Goal: Task Accomplishment & Management: Manage account settings

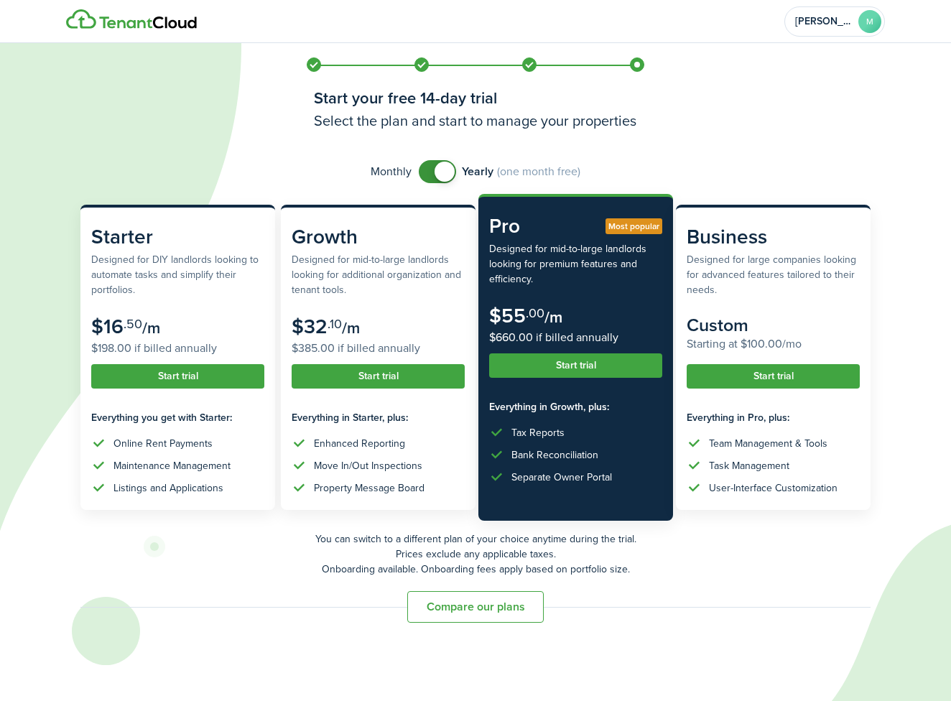
checkbox input "false"
click at [443, 172] on span at bounding box center [445, 172] width 20 height 20
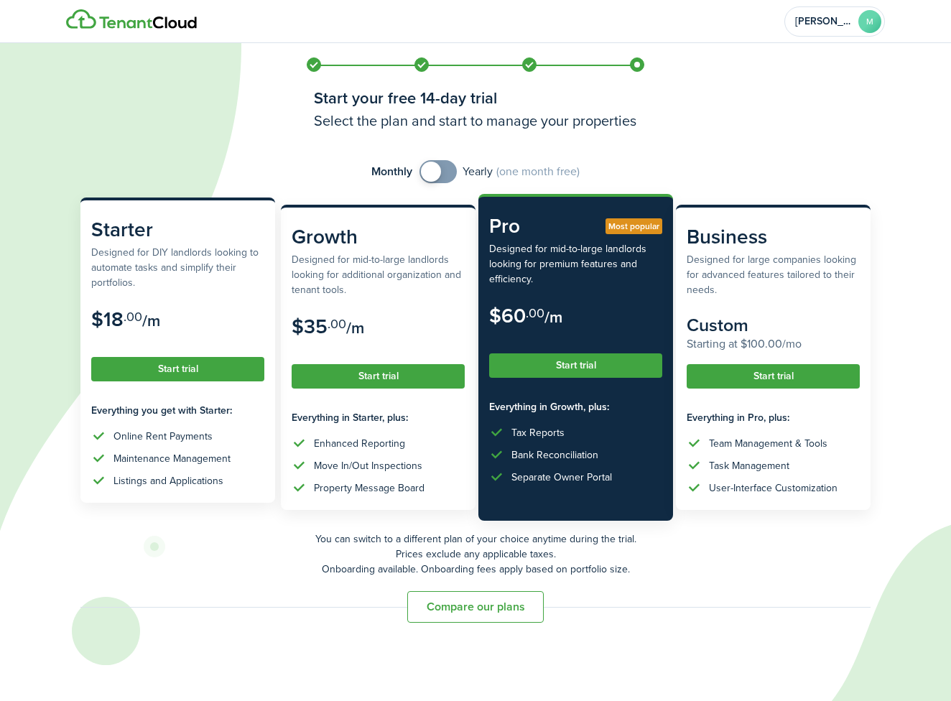
click at [188, 369] on button "Start trial" at bounding box center [177, 369] width 173 height 24
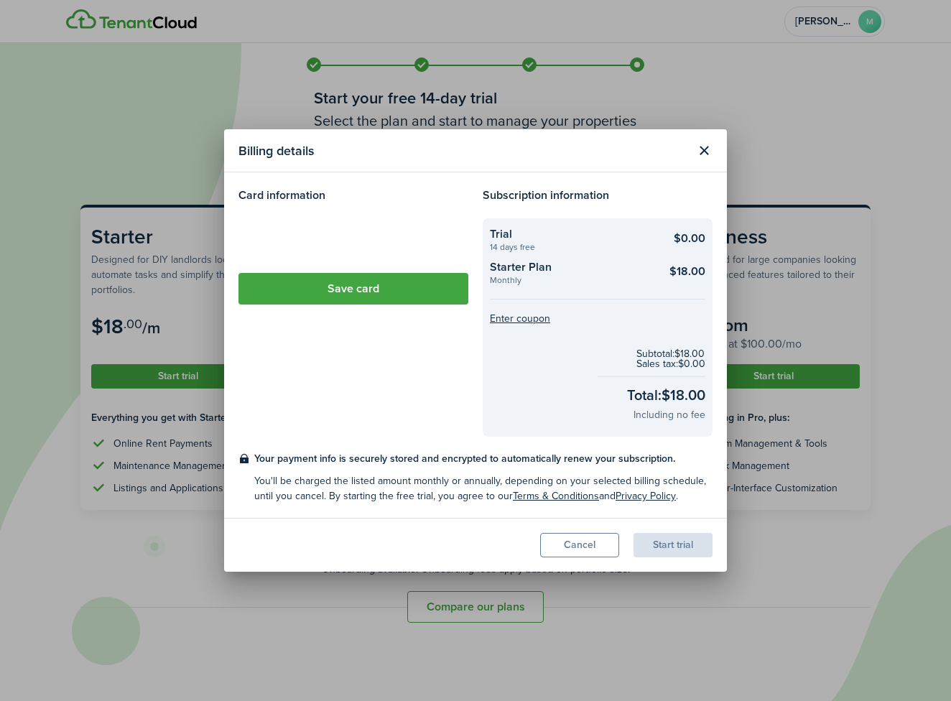
click at [293, 241] on loading-skeleton at bounding box center [354, 238] width 230 height 40
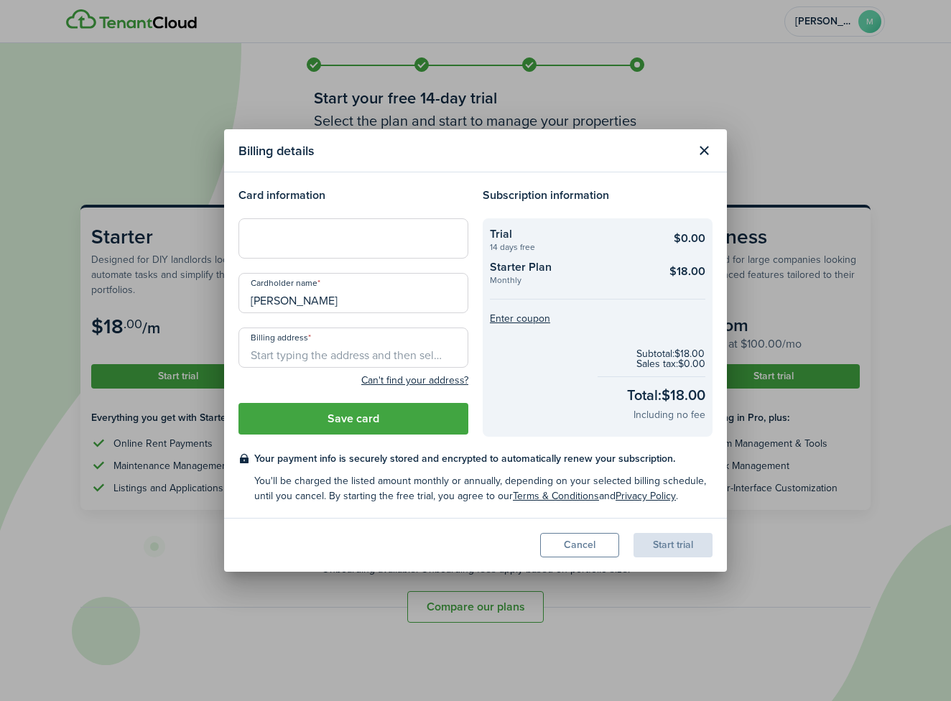
click at [305, 359] on input "Billing address" at bounding box center [354, 348] width 230 height 40
click at [290, 353] on input "Billing address" at bounding box center [354, 348] width 230 height 40
paste input "[STREET_ADDRESS]"
click at [330, 382] on span "[STREET_ADDRESS]" at bounding box center [307, 379] width 90 height 15
type input "[STREET_ADDRESS]"
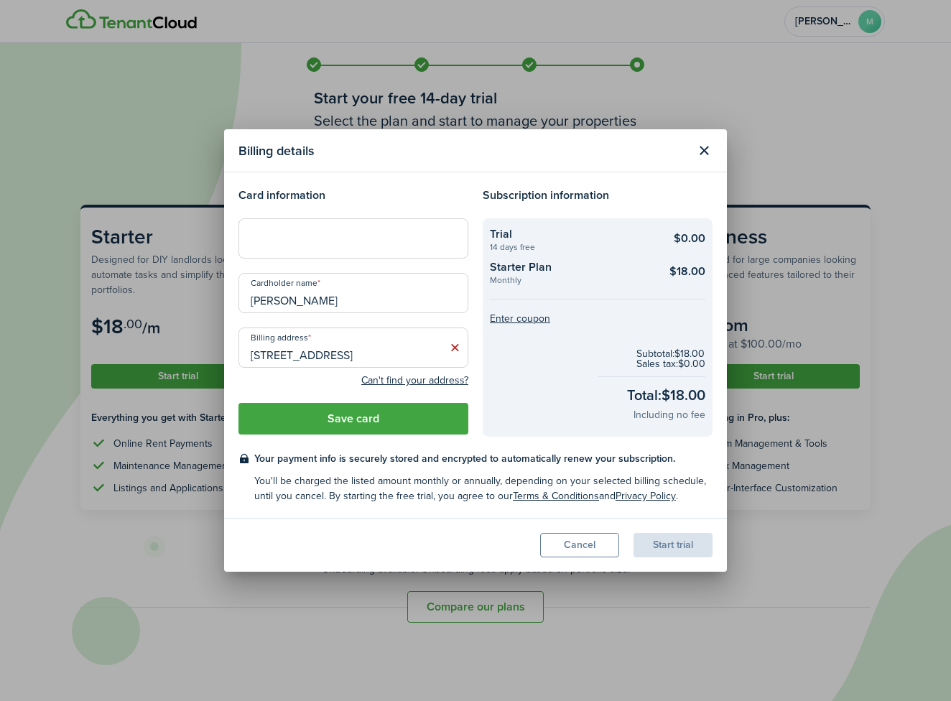
click at [343, 351] on input "[STREET_ADDRESS]" at bounding box center [354, 348] width 230 height 40
paste input "[STREET_ADDRESS]"
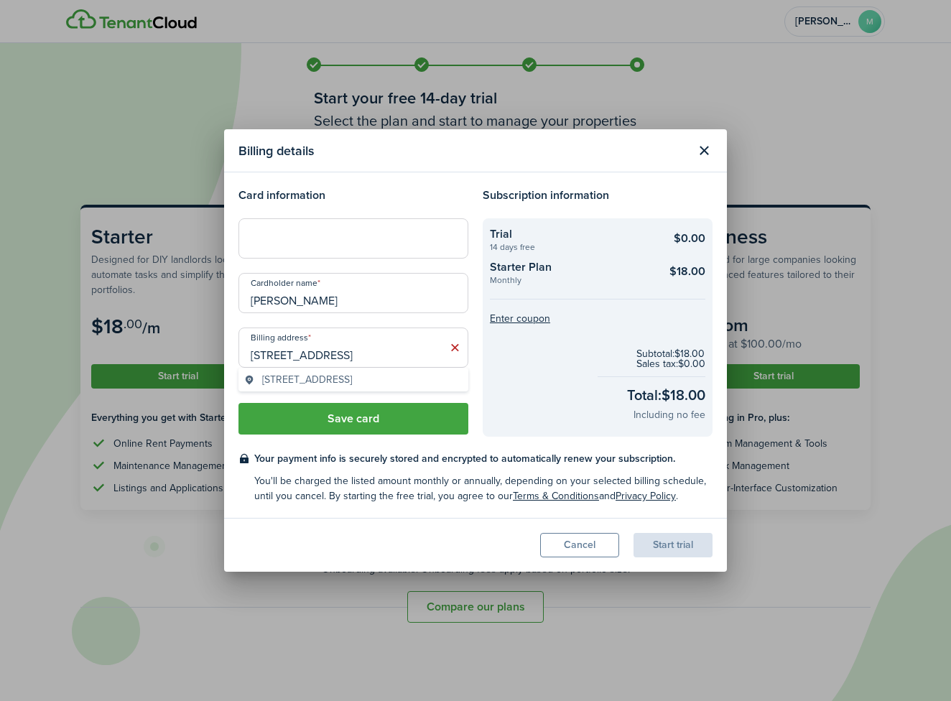
type input "[STREET_ADDRESS]"
click at [502, 384] on checkout-total "Subtotal: $18.00 Sales tax: $0.00 Total: $18.00 Including no fee" at bounding box center [598, 385] width 216 height 95
click at [392, 414] on button "Save card" at bounding box center [354, 419] width 230 height 32
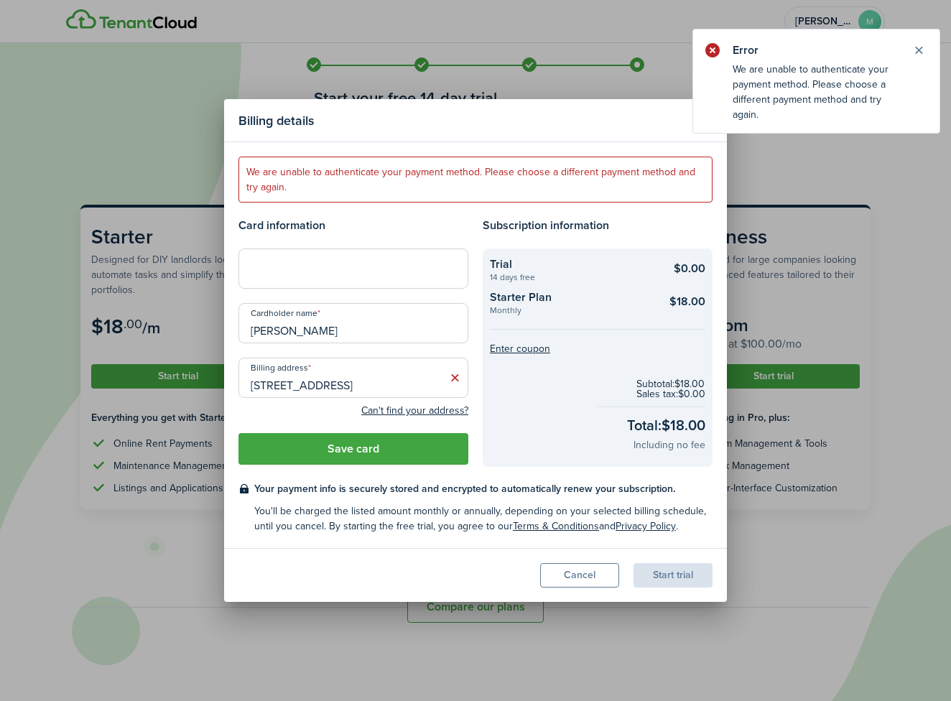
click at [380, 448] on button "Save card" at bounding box center [354, 449] width 230 height 32
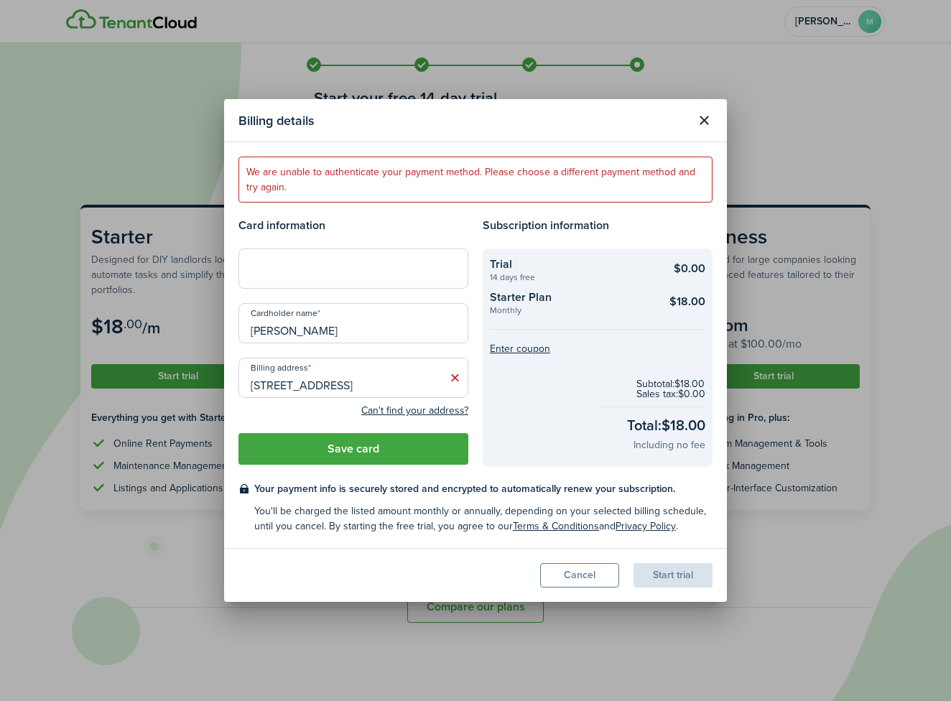
click at [354, 451] on button "Save card" at bounding box center [354, 449] width 230 height 32
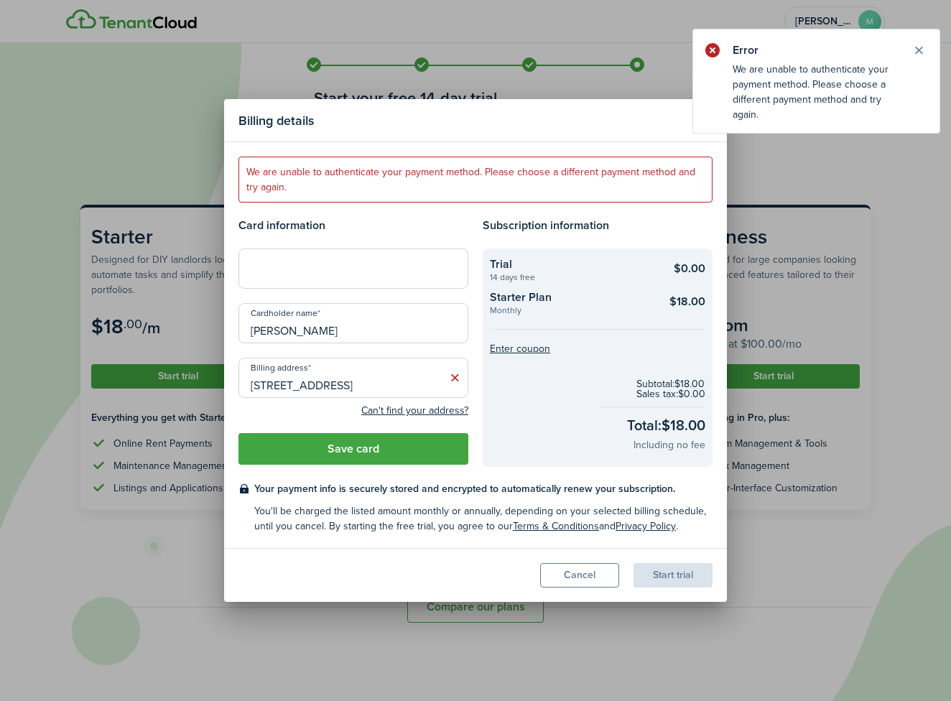
click at [372, 440] on button "Save card" at bounding box center [354, 449] width 230 height 32
click at [361, 447] on button "Save card" at bounding box center [354, 449] width 230 height 32
click at [914, 50] on button "Close notify" at bounding box center [919, 50] width 20 height 20
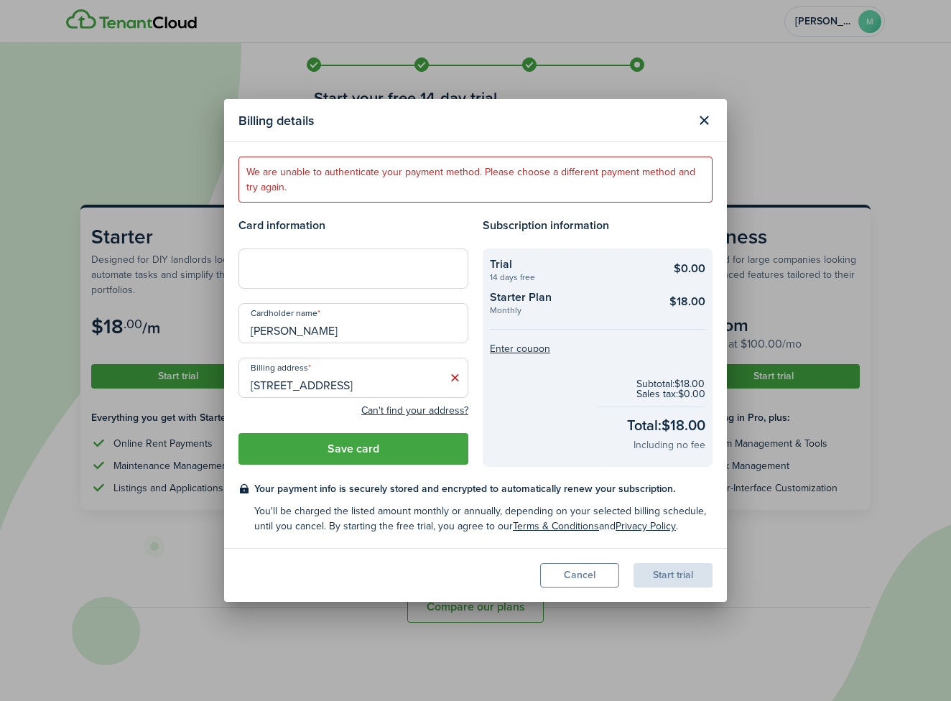
click at [702, 124] on button "Close modal" at bounding box center [704, 120] width 24 height 24
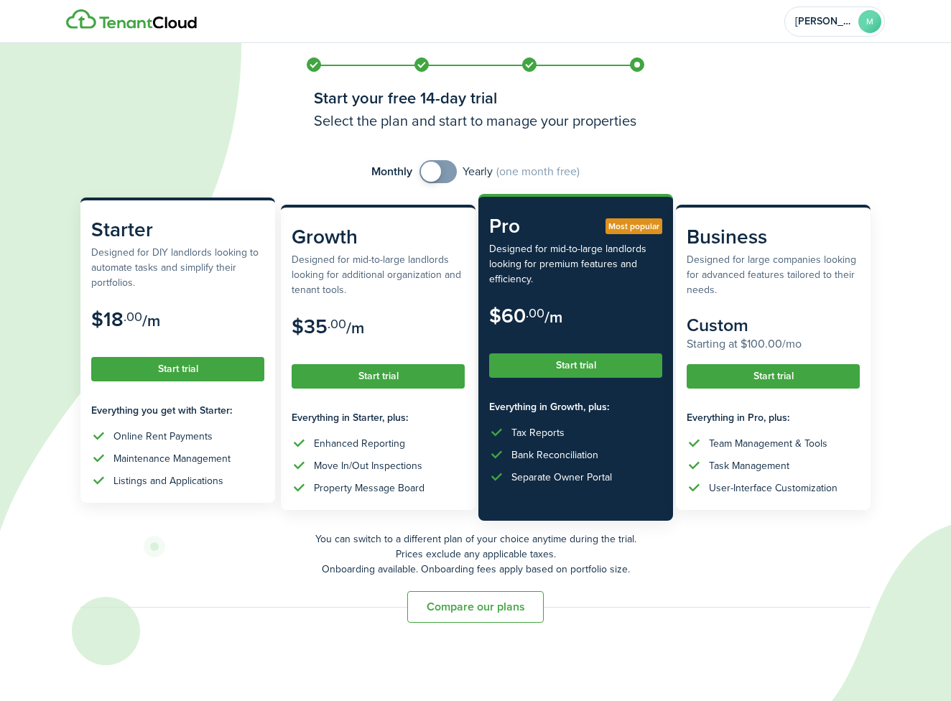
click at [185, 372] on button "Start trial" at bounding box center [177, 369] width 173 height 24
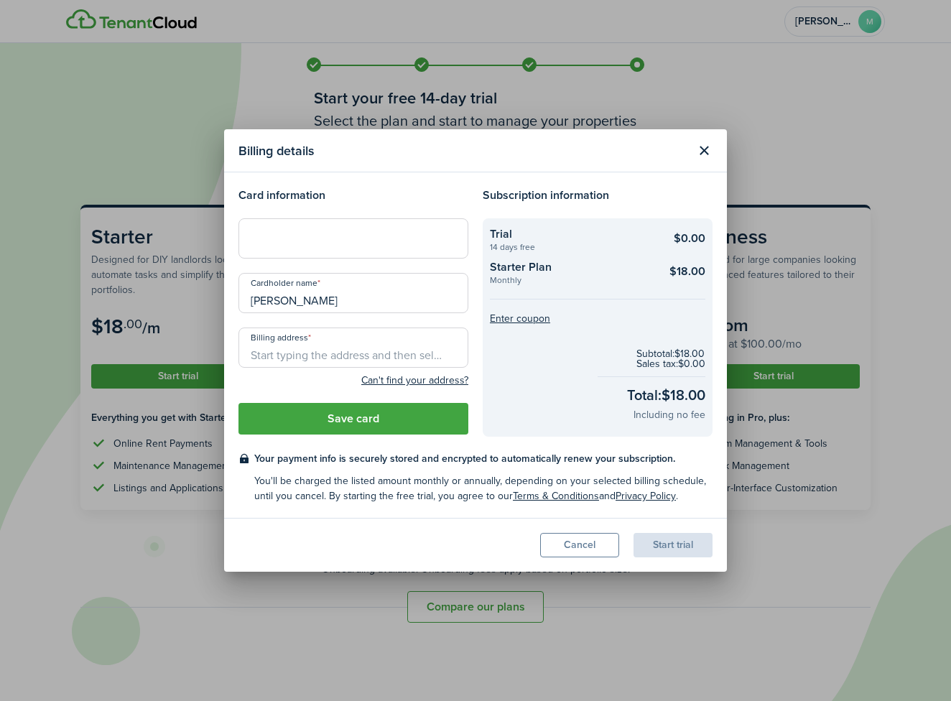
paste input "[STREET_ADDRESS]"
type input "[STREET_ADDRESS]"
click at [348, 422] on button "Save card" at bounding box center [354, 419] width 230 height 32
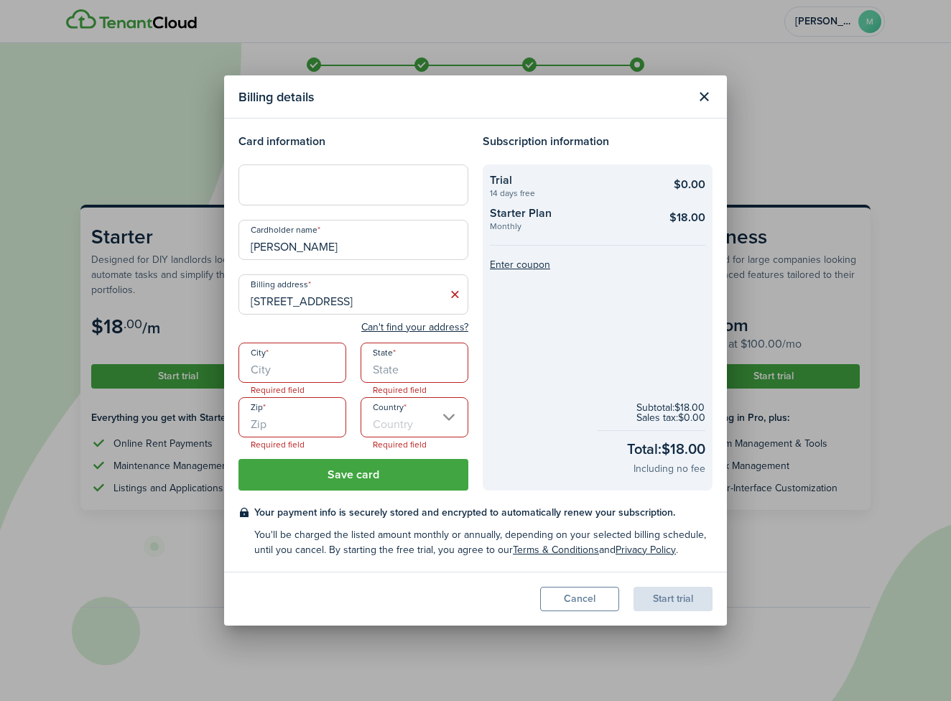
click at [366, 307] on input "[STREET_ADDRESS]" at bounding box center [354, 294] width 230 height 40
drag, startPoint x: 408, startPoint y: 302, endPoint x: 583, endPoint y: 310, distance: 175.5
click at [583, 310] on div "Card information Cardholder name Michael Tolar Billing address 3723 Greenville …" at bounding box center [475, 311] width 489 height 357
click at [405, 420] on input "Country" at bounding box center [415, 417] width 108 height 40
type input "75206"
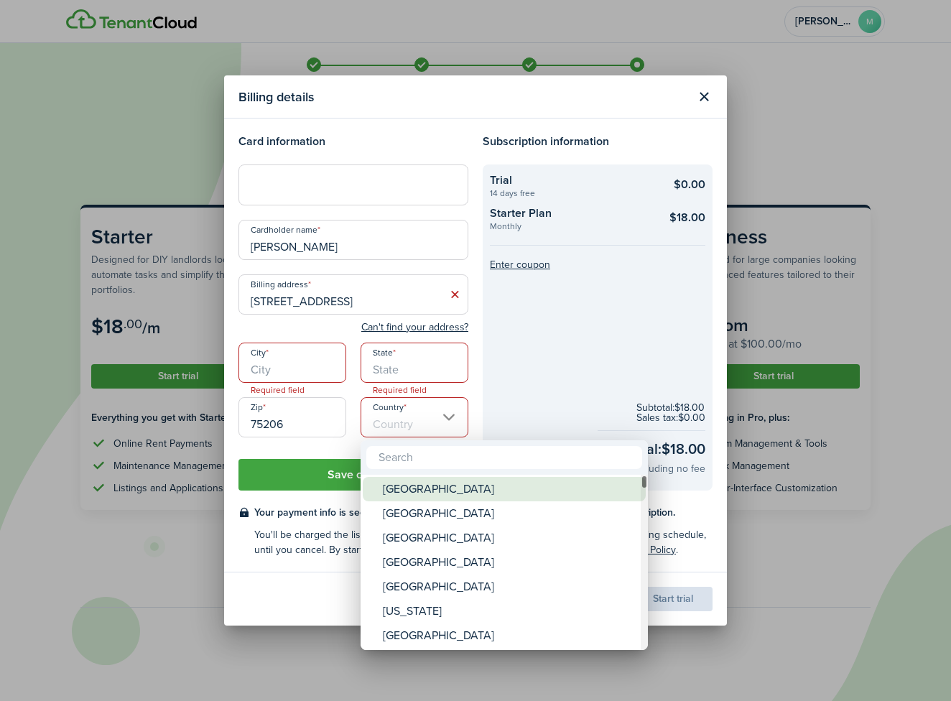
click at [407, 494] on div "[GEOGRAPHIC_DATA]" at bounding box center [510, 489] width 254 height 24
type input "[GEOGRAPHIC_DATA]"
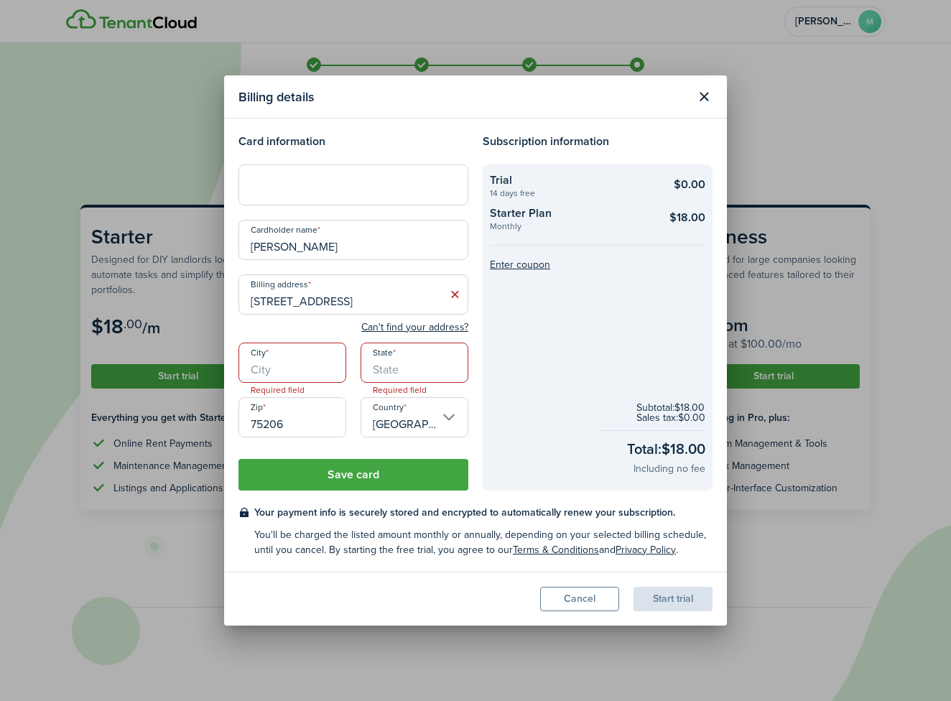
click at [402, 364] on input "State" at bounding box center [415, 363] width 108 height 40
click at [426, 364] on input "Texas" at bounding box center [415, 363] width 108 height 40
type input "Texas"
click at [285, 366] on input "City" at bounding box center [293, 363] width 108 height 40
type input "[GEOGRAPHIC_DATA]"
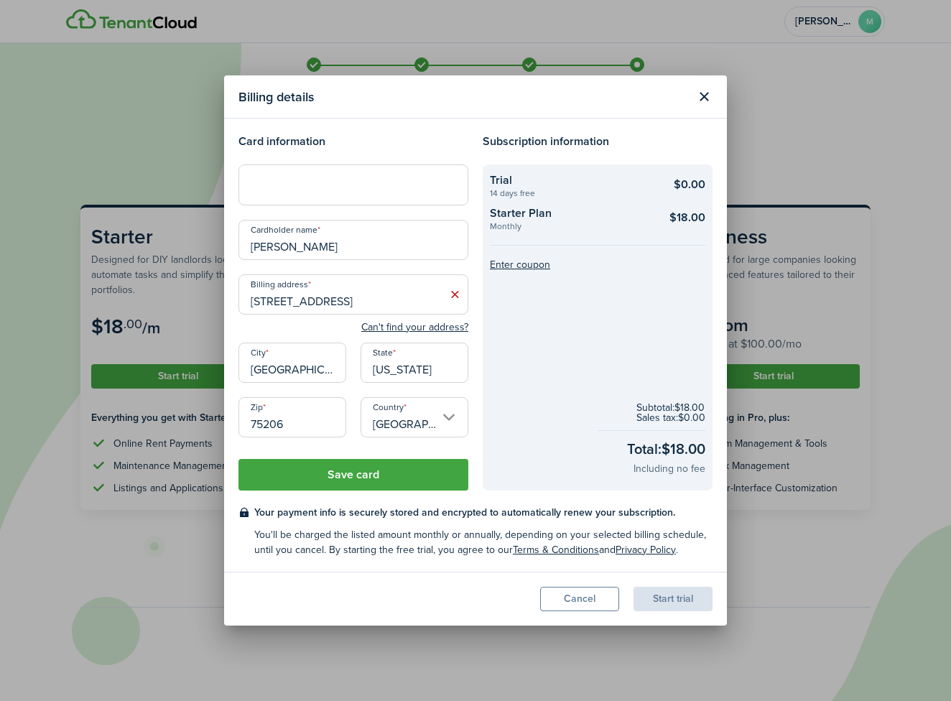
click at [357, 302] on input "[STREET_ADDRESS]" at bounding box center [354, 294] width 230 height 40
drag, startPoint x: 409, startPoint y: 302, endPoint x: 552, endPoint y: 309, distance: 143.1
click at [552, 309] on div "Card information Cardholder name Michael Tolar Billing address 3723 Greenville …" at bounding box center [475, 311] width 489 height 357
click at [415, 302] on input "[STREET_ADDRESS]" at bounding box center [354, 294] width 230 height 40
drag, startPoint x: 412, startPoint y: 302, endPoint x: 474, endPoint y: 302, distance: 62.5
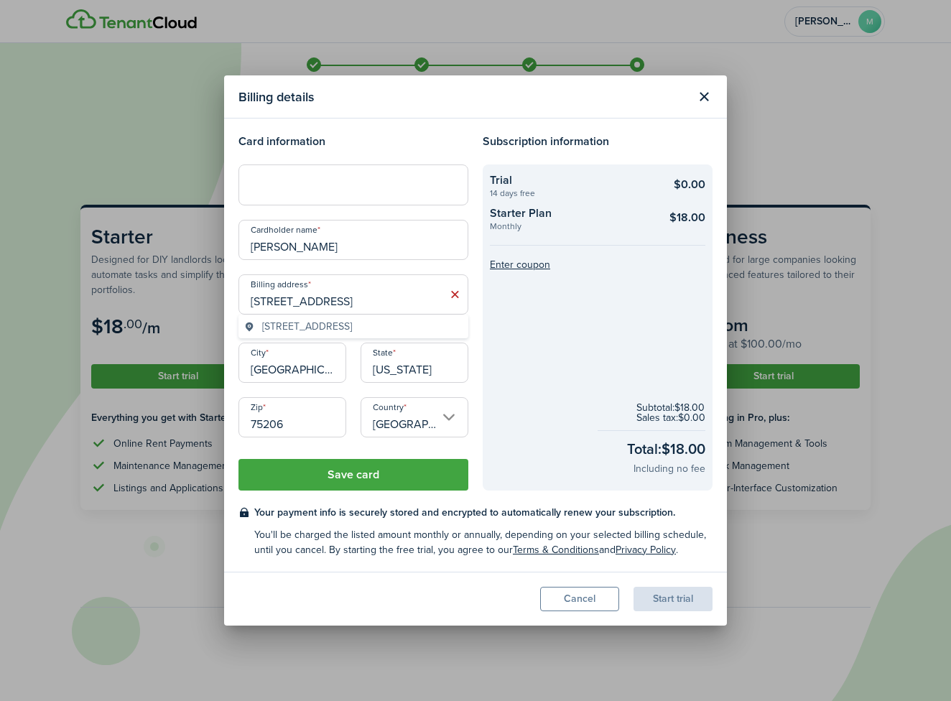
click at [474, 302] on div "Billing address 3723 Greenville Ave STE 41059 Dallas, TX 75206 Can't find your …" at bounding box center [353, 362] width 244 height 177
click at [421, 295] on input "[STREET_ADDRESS]" at bounding box center [354, 294] width 230 height 40
click at [352, 328] on span "[STREET_ADDRESS]" at bounding box center [307, 326] width 90 height 15
type input "[STREET_ADDRESS]"
type input "[GEOGRAPHIC_DATA]"
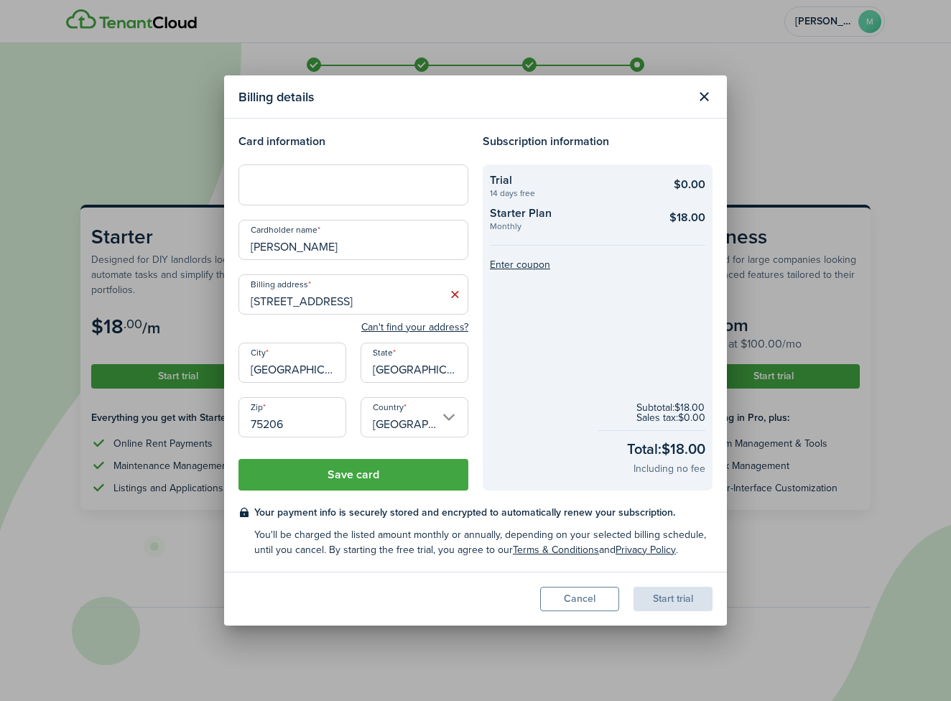
click at [370, 300] on input "[STREET_ADDRESS]" at bounding box center [354, 294] width 230 height 40
click at [346, 300] on input "[STREET_ADDRESS]" at bounding box center [354, 294] width 230 height 40
paste input "STE 41059 Dallas, TX 75206"
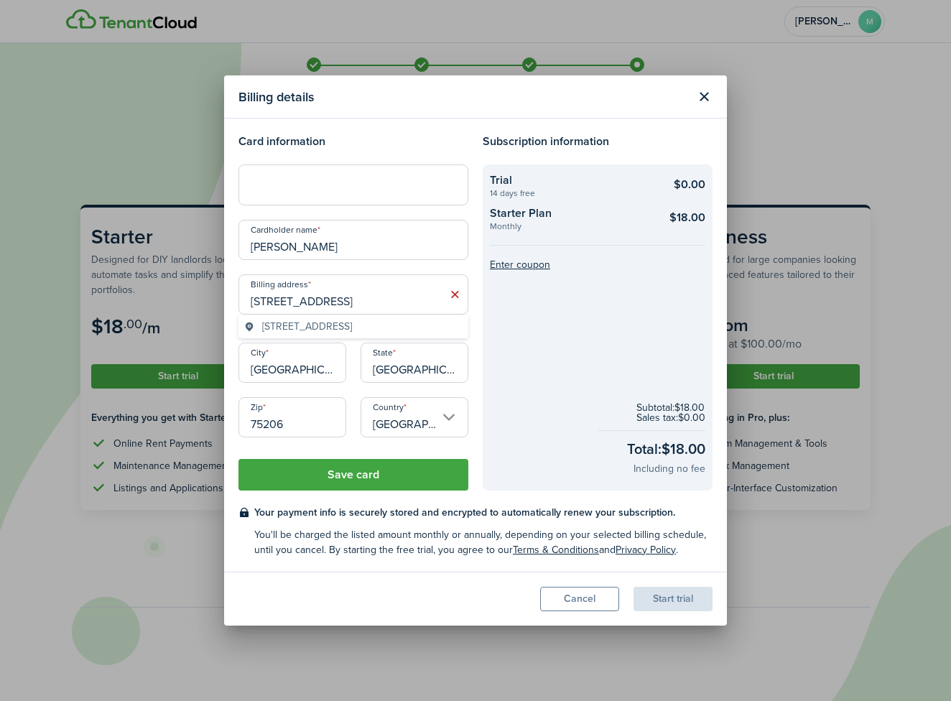
click at [352, 328] on span "[STREET_ADDRESS]" at bounding box center [307, 326] width 90 height 15
type input "[STREET_ADDRESS]"
click at [376, 469] on button "Save card" at bounding box center [354, 475] width 230 height 32
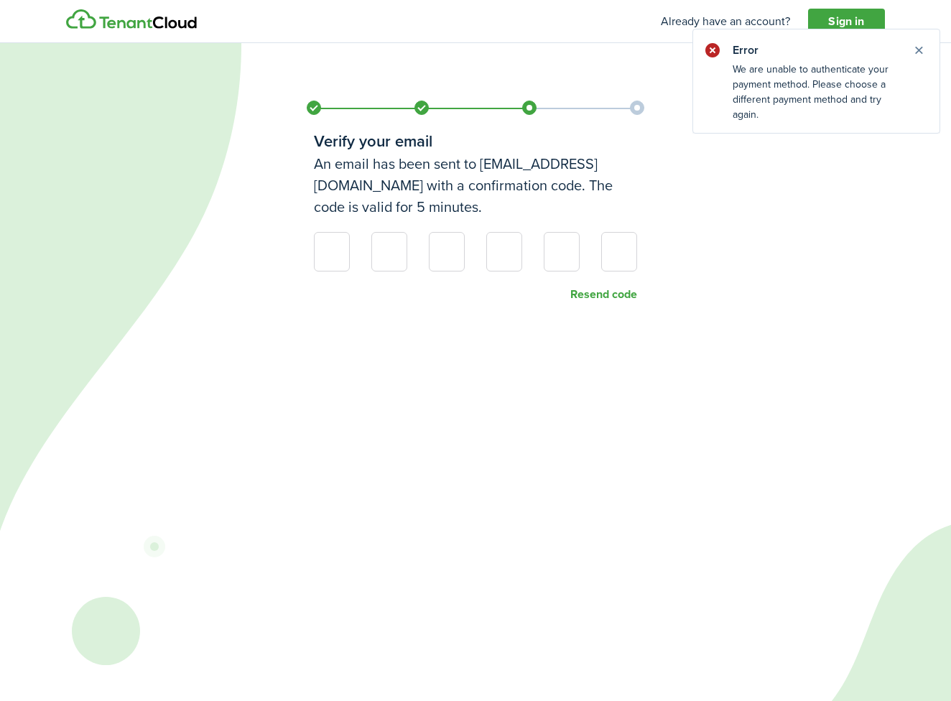
click at [703, 271] on div "Verify your email An email has been sent to info@roaringpines.co with a confirm…" at bounding box center [475, 350] width 951 height 701
click at [922, 48] on button "Close notify" at bounding box center [919, 50] width 20 height 20
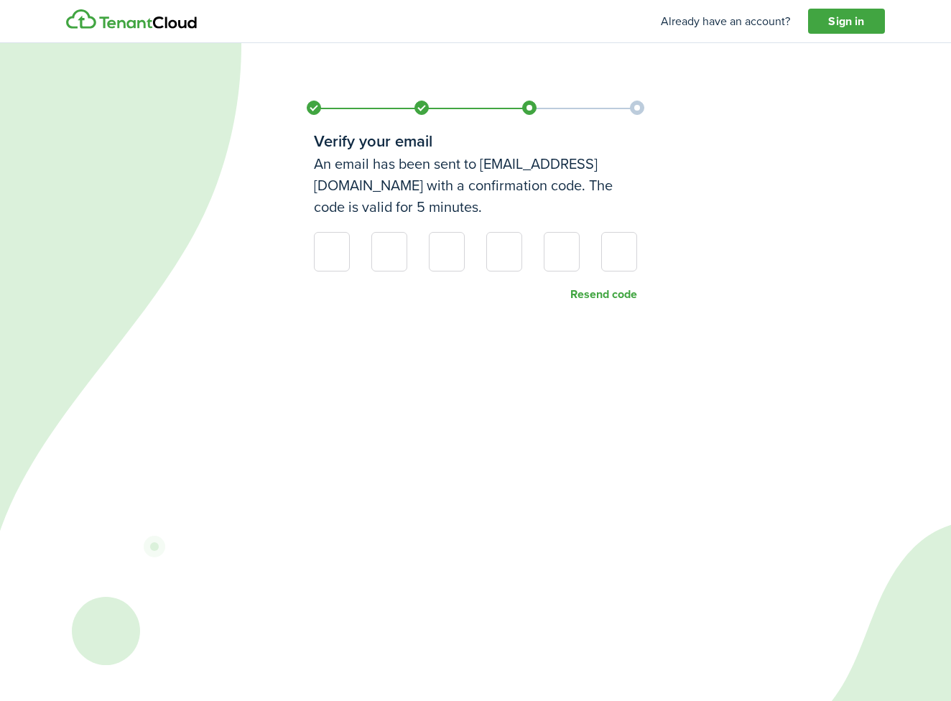
click at [834, 23] on link "Sign in" at bounding box center [846, 22] width 77 height 26
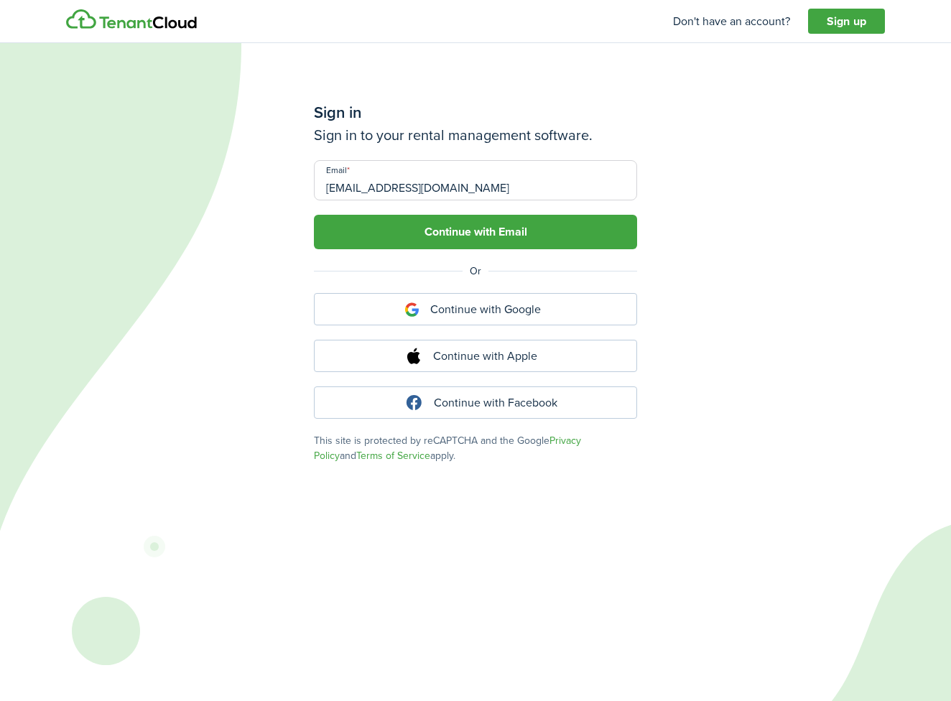
click at [501, 248] on button "Continue with Email" at bounding box center [475, 232] width 323 height 34
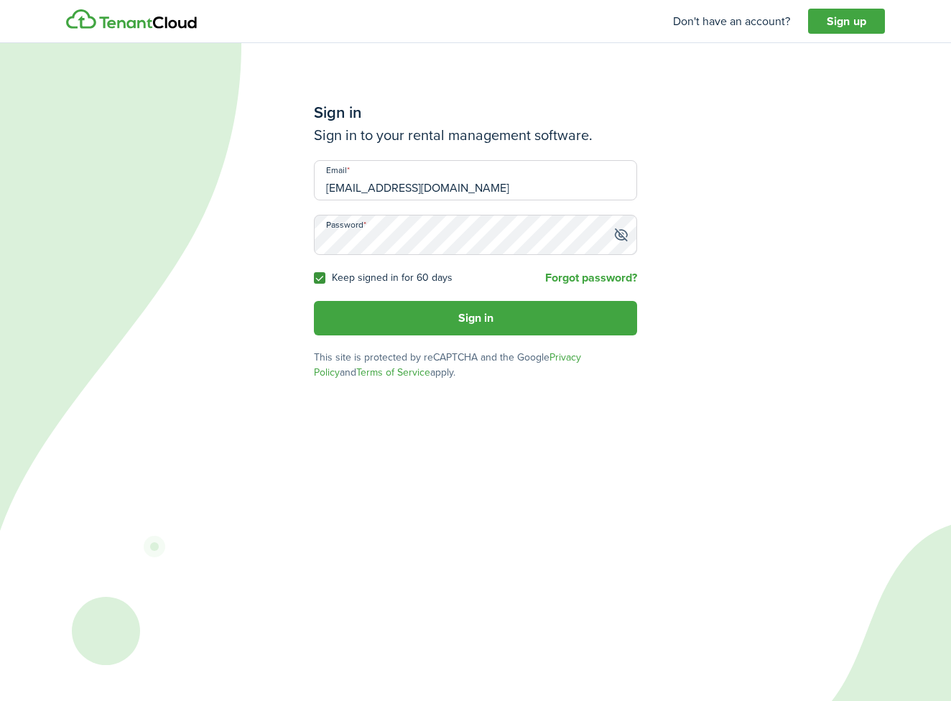
click at [477, 325] on button "Sign in" at bounding box center [475, 318] width 323 height 34
click at [521, 311] on button "Sign in" at bounding box center [475, 318] width 323 height 34
click at [921, 53] on button "Close notify" at bounding box center [919, 50] width 20 height 20
click at [164, 18] on img at bounding box center [131, 19] width 131 height 20
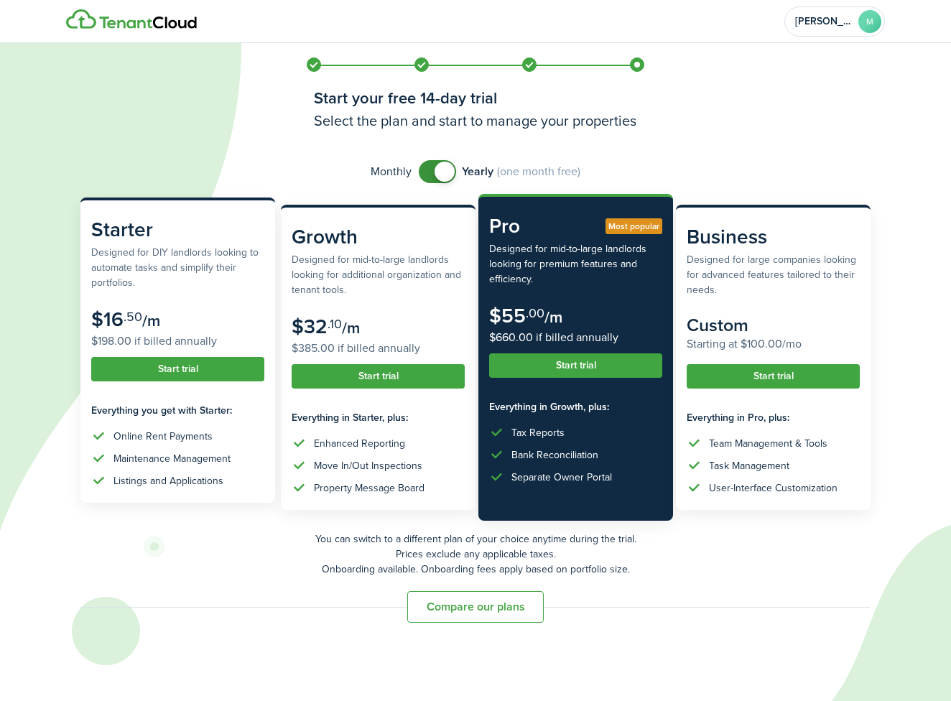
click at [175, 368] on button "Start trial" at bounding box center [177, 369] width 173 height 24
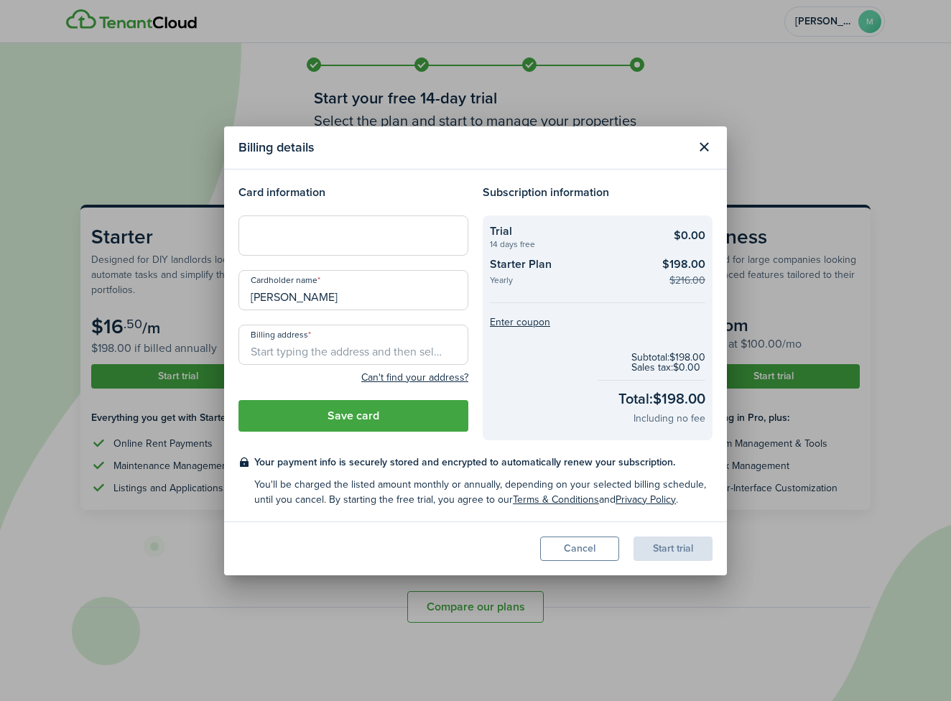
click at [698, 146] on button "Close modal" at bounding box center [704, 147] width 24 height 24
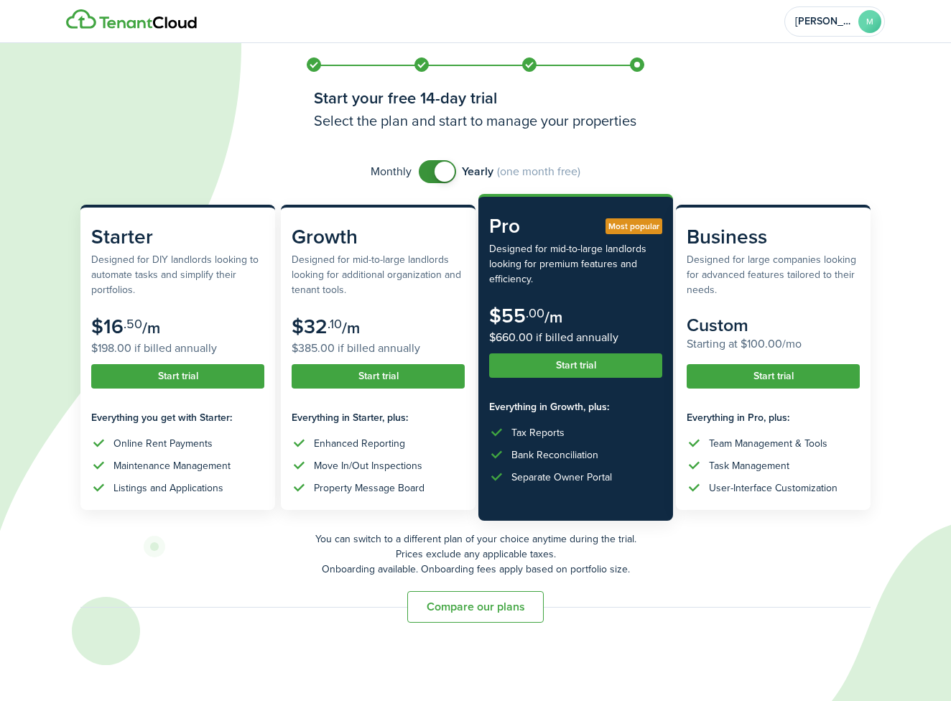
checkbox input "false"
click at [434, 174] on span at bounding box center [437, 171] width 14 height 23
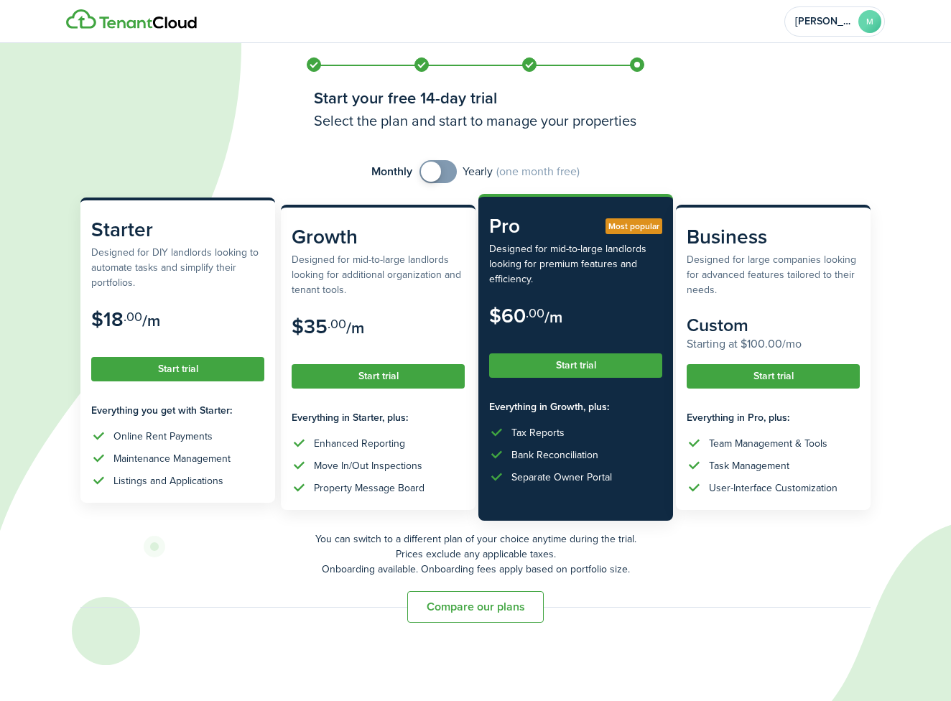
click at [182, 372] on button "Start trial" at bounding box center [177, 369] width 173 height 24
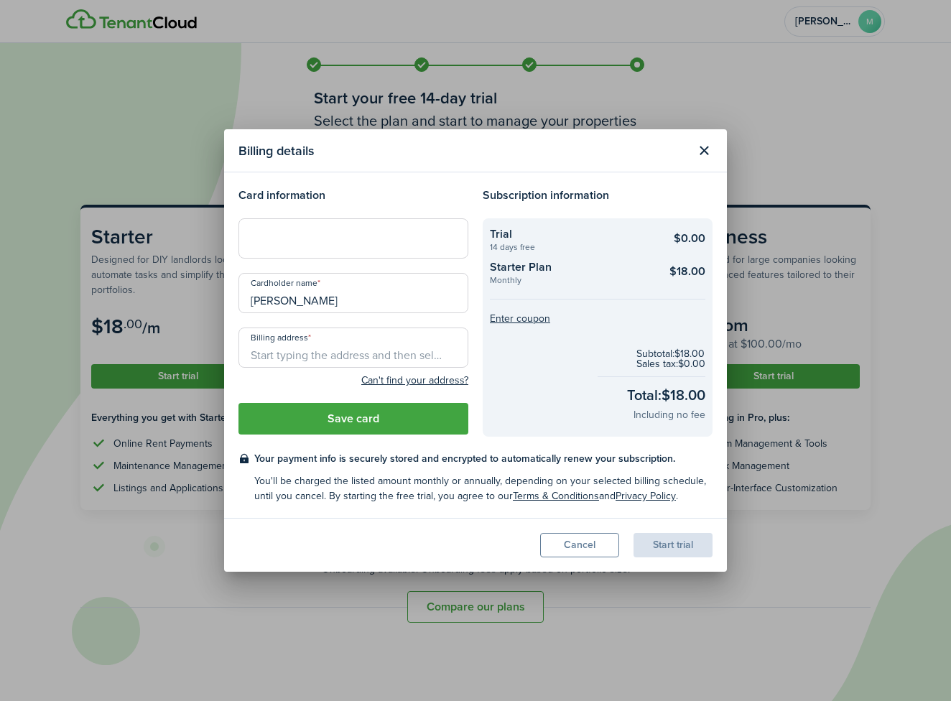
paste input "[STREET_ADDRESS]"
click at [325, 378] on span "[STREET_ADDRESS]" at bounding box center [307, 379] width 90 height 15
type input "[STREET_ADDRESS]"
click at [343, 419] on button "Save card" at bounding box center [354, 419] width 230 height 32
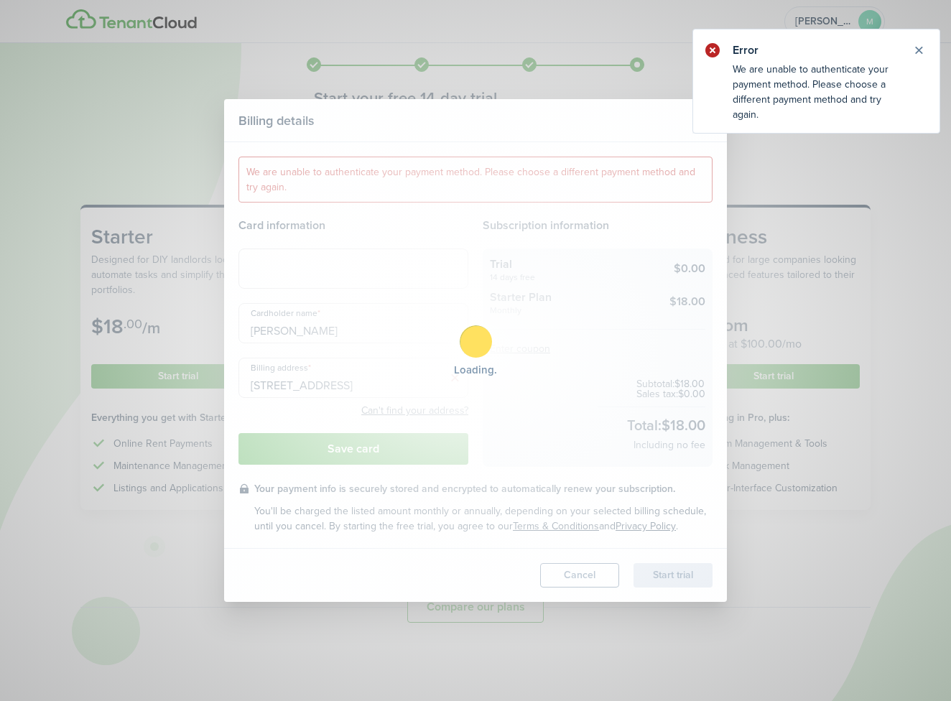
click at [308, 239] on div "Loading" at bounding box center [475, 350] width 951 height 701
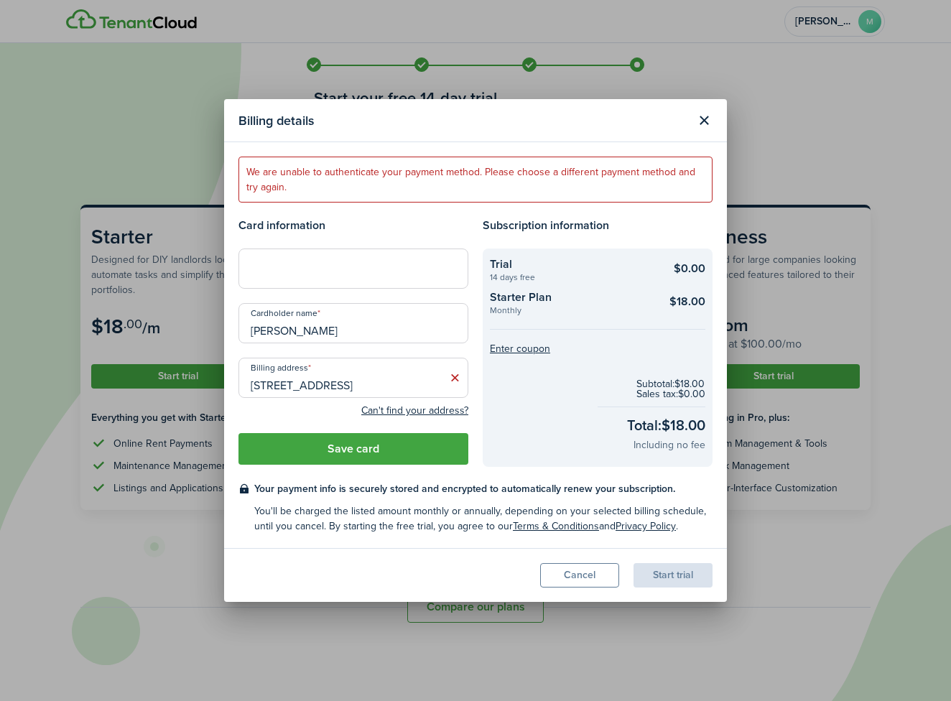
click at [313, 390] on input "[STREET_ADDRESS]" at bounding box center [354, 378] width 230 height 40
click at [374, 410] on span "[STREET_ADDRESS][PERSON_NAME]" at bounding box center [345, 409] width 166 height 15
type input "[STREET_ADDRESS][PERSON_NAME]"
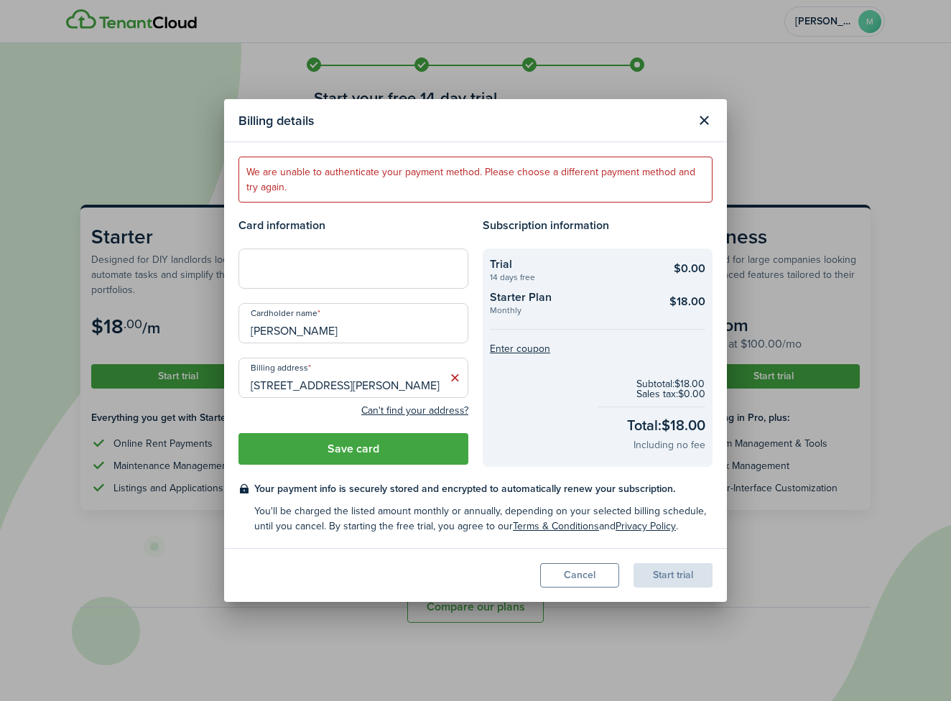
click at [356, 448] on button "Save card" at bounding box center [354, 449] width 230 height 32
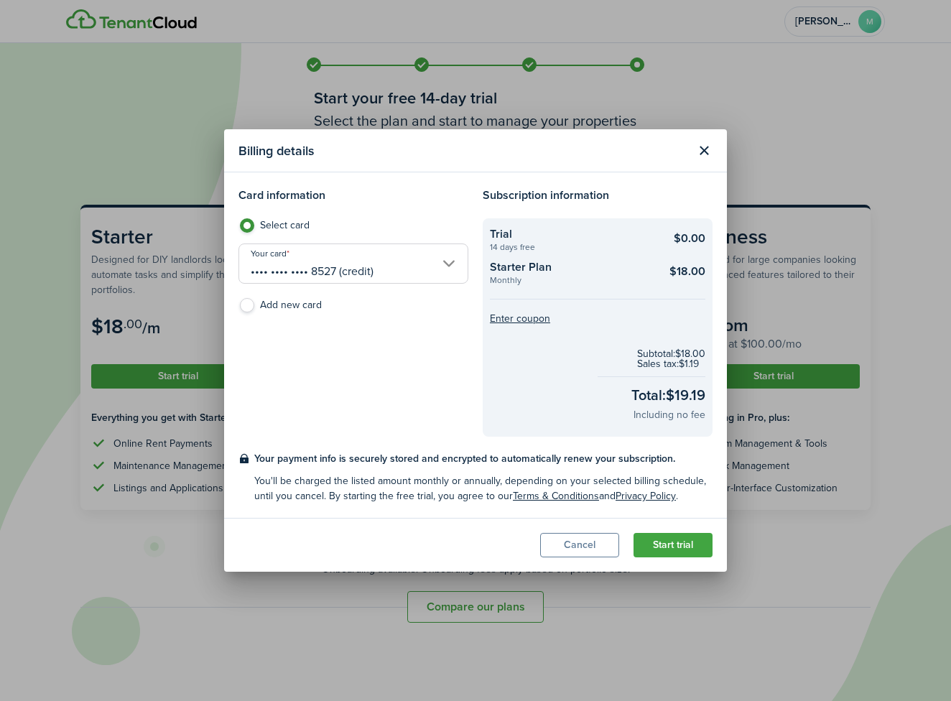
click at [668, 546] on button "Start trial" at bounding box center [673, 545] width 79 height 24
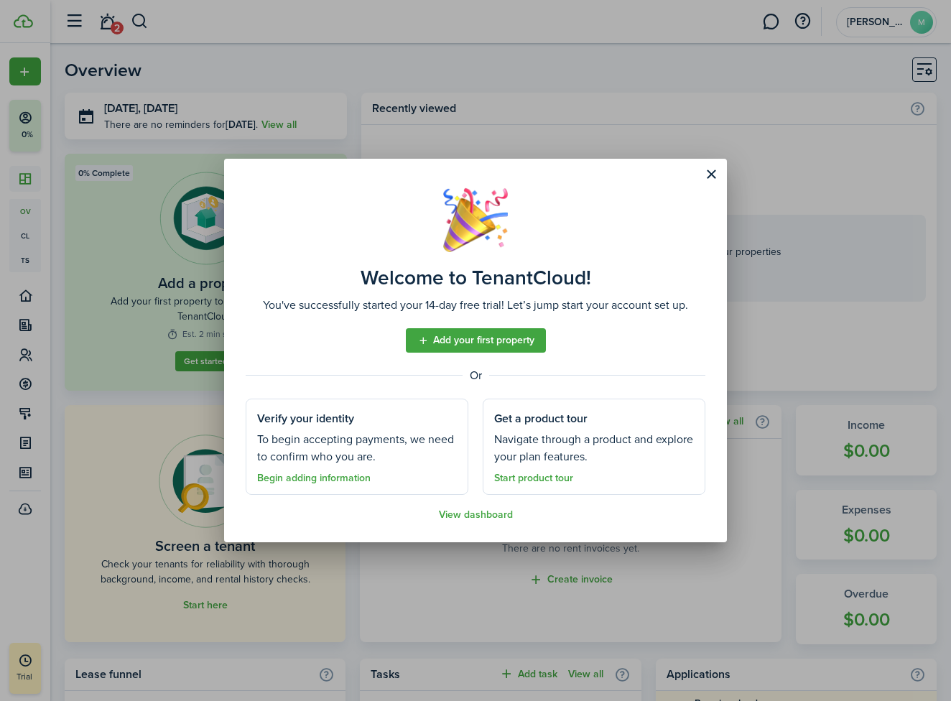
click at [312, 477] on link "Begin adding information" at bounding box center [314, 478] width 114 height 11
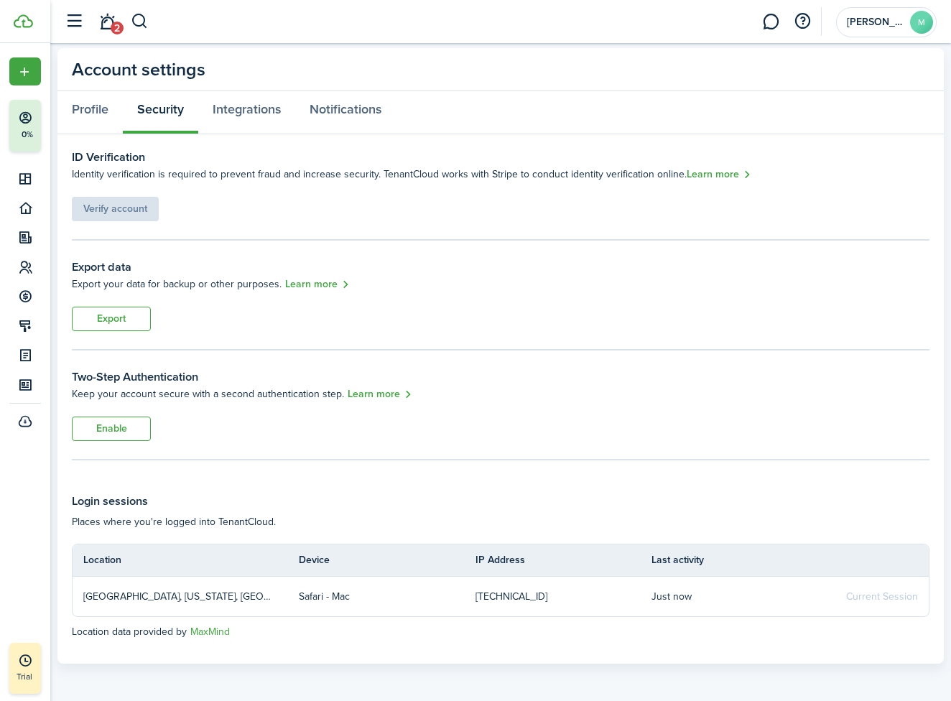
scroll to position [34, 0]
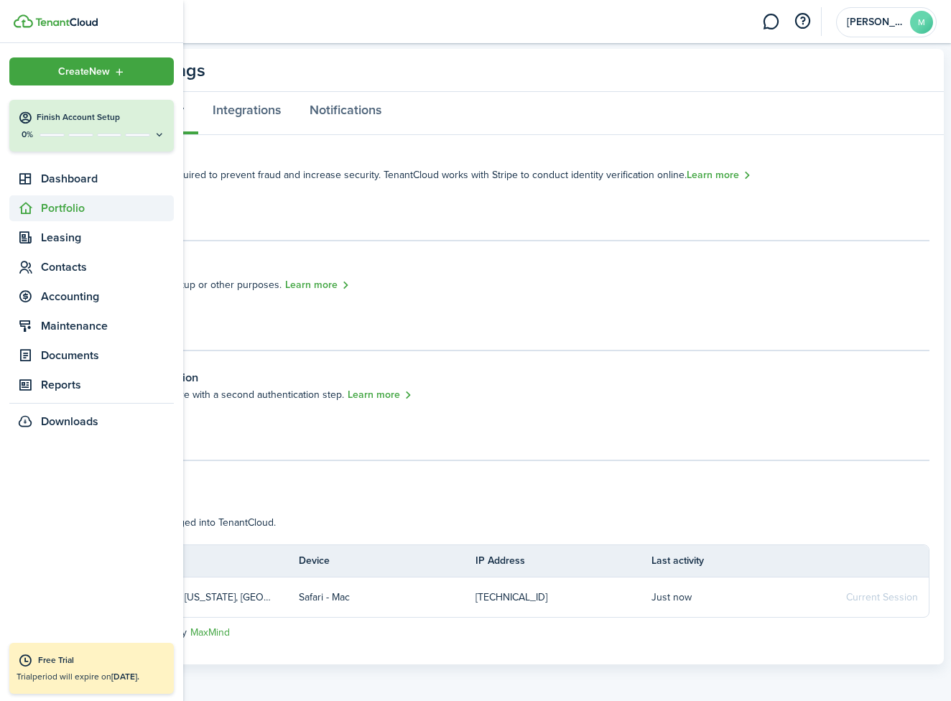
click at [77, 203] on span "Portfolio" at bounding box center [107, 208] width 133 height 17
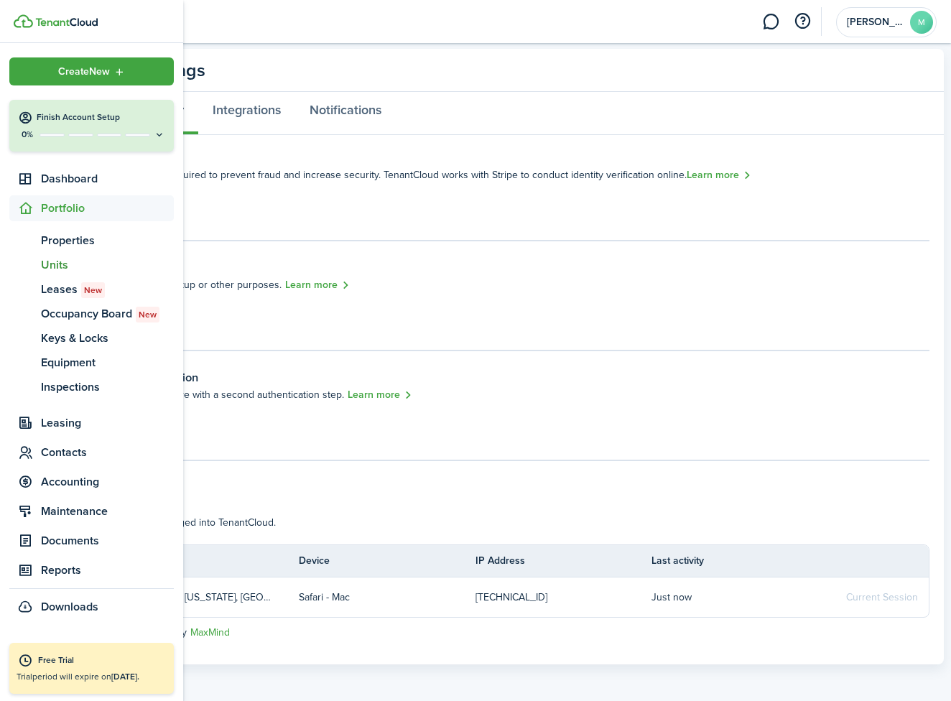
click at [73, 264] on span "Units" at bounding box center [107, 264] width 133 height 17
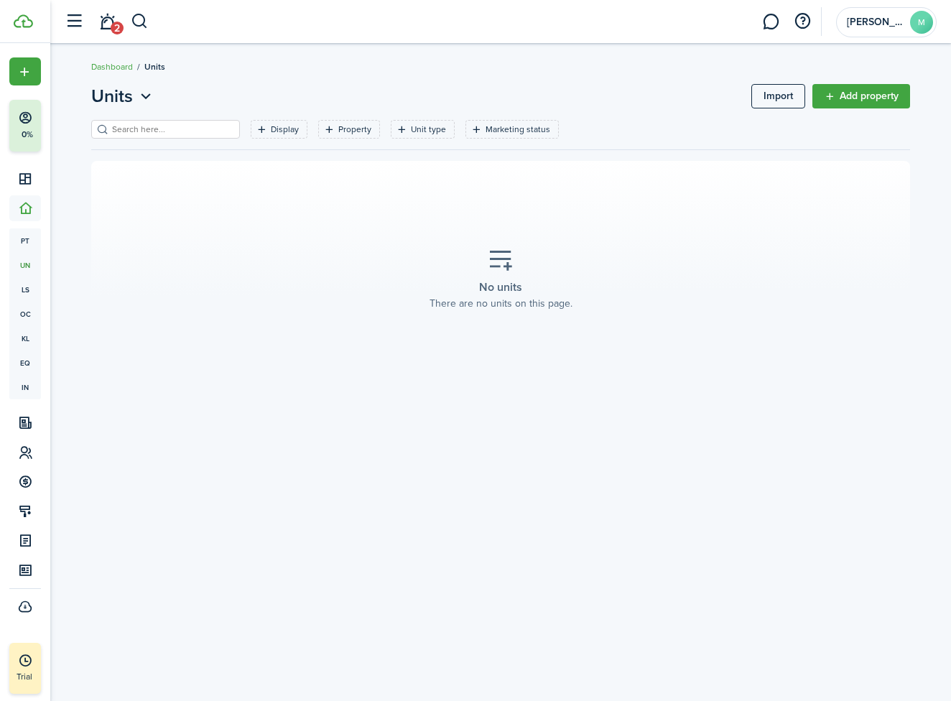
click at [876, 88] on link "Add property" at bounding box center [862, 96] width 98 height 24
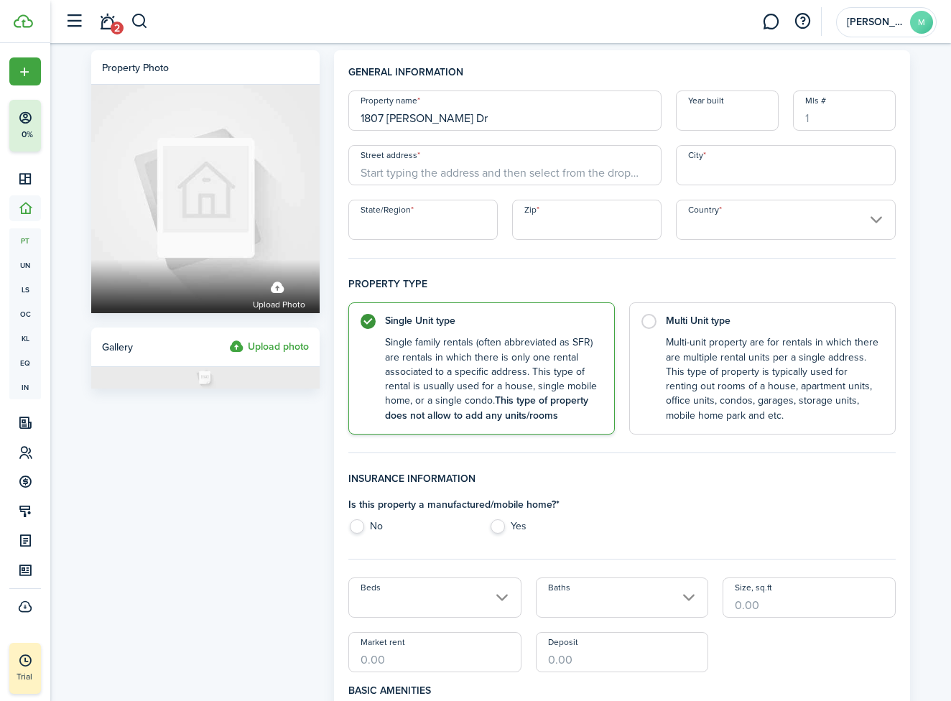
type input "1807 [PERSON_NAME] Dr"
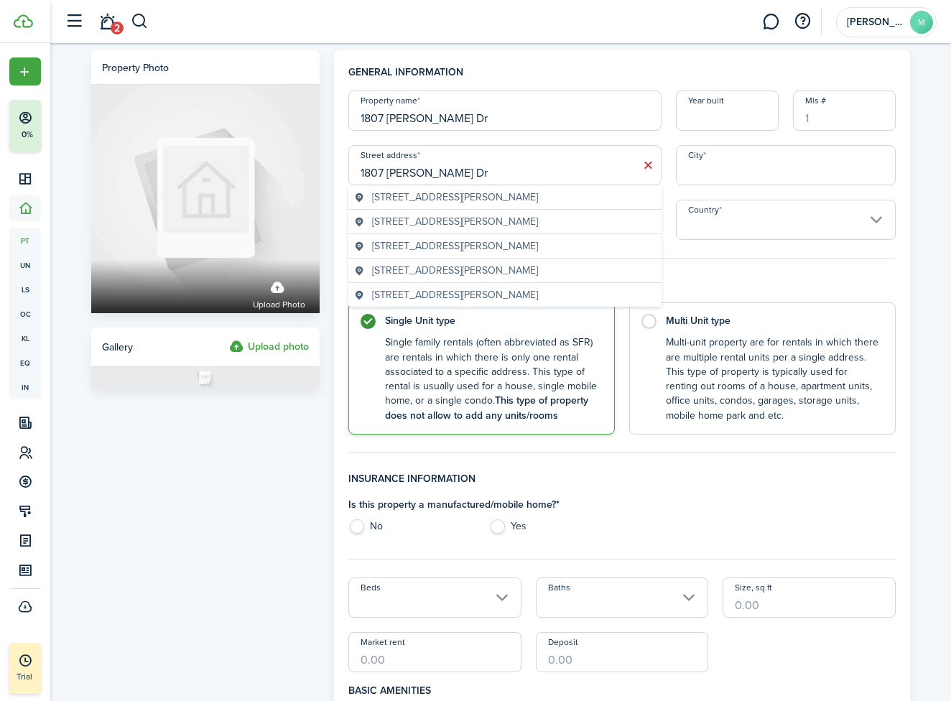
type input "1807 [PERSON_NAME] Dr"
click at [457, 222] on span "[STREET_ADDRESS][PERSON_NAME]" at bounding box center [455, 221] width 166 height 15
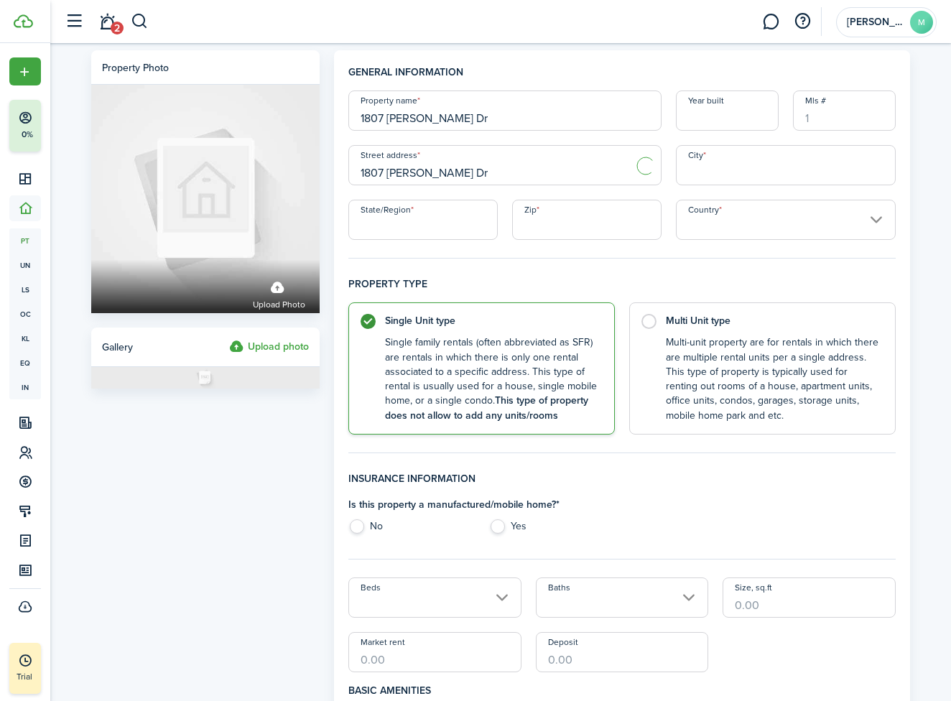
type input "Ruston"
type input "LA"
type input "71270"
type input "[GEOGRAPHIC_DATA]"
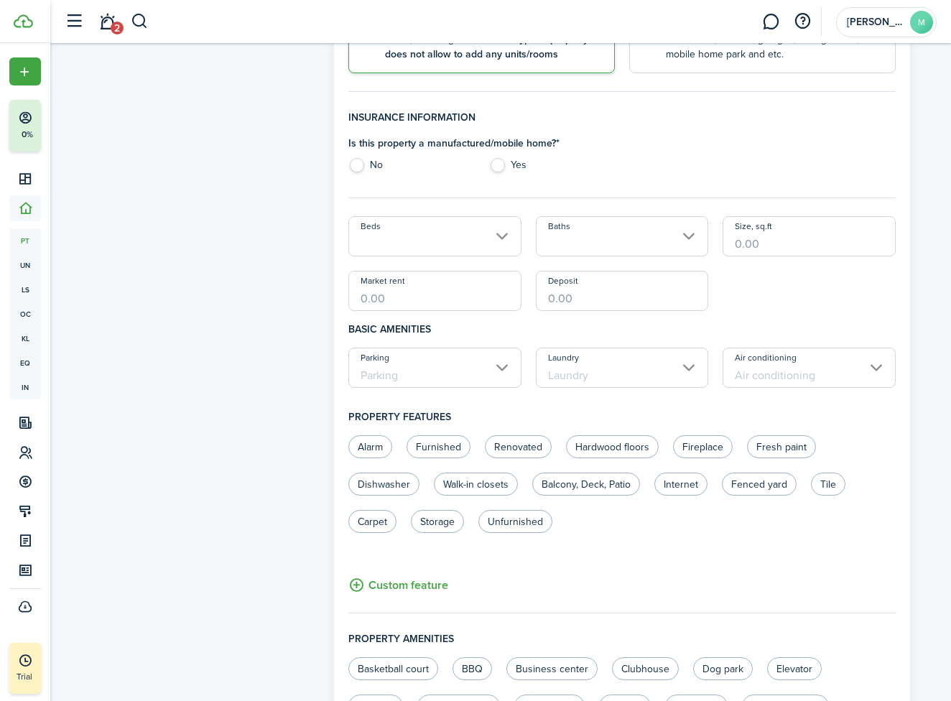
scroll to position [364, 0]
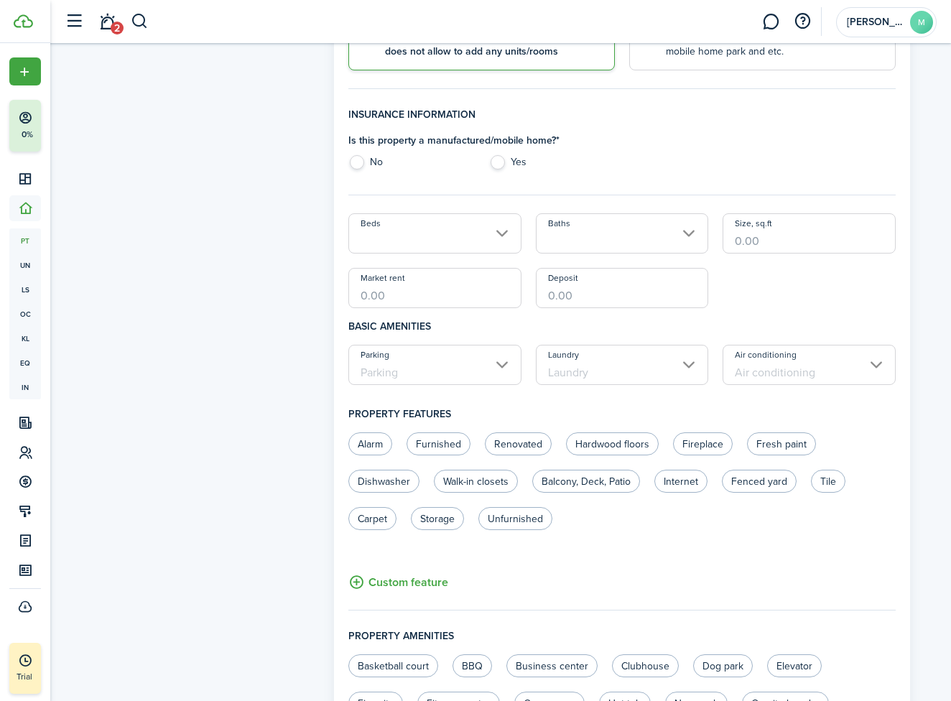
click at [375, 159] on label "No" at bounding box center [411, 166] width 126 height 22
radio input "true"
click at [447, 247] on input "Beds" at bounding box center [434, 233] width 173 height 40
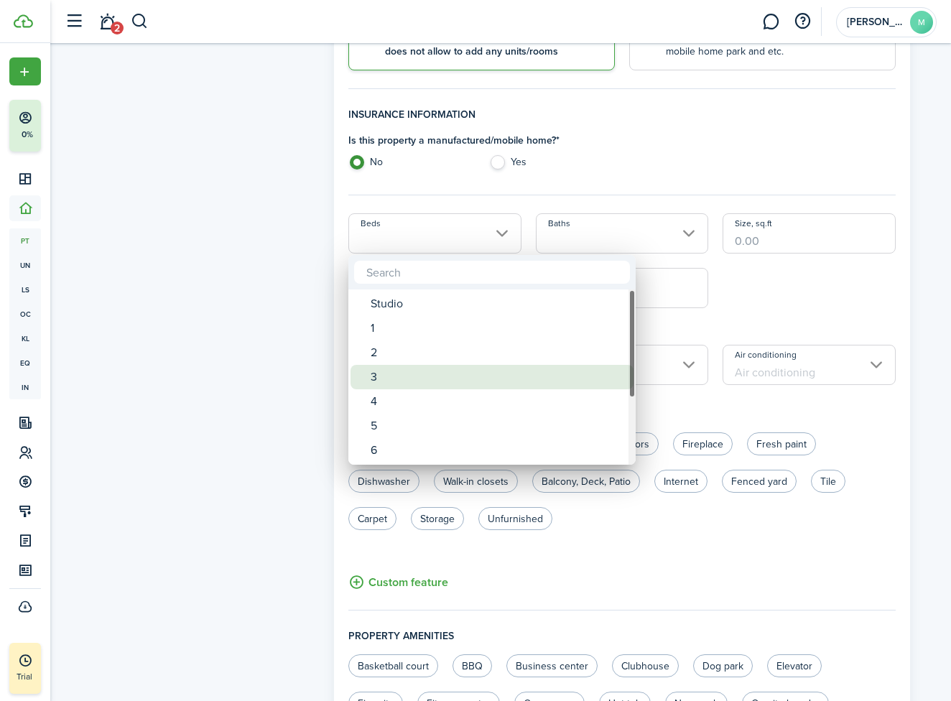
click at [390, 374] on div "3" at bounding box center [498, 377] width 254 height 24
type input "3"
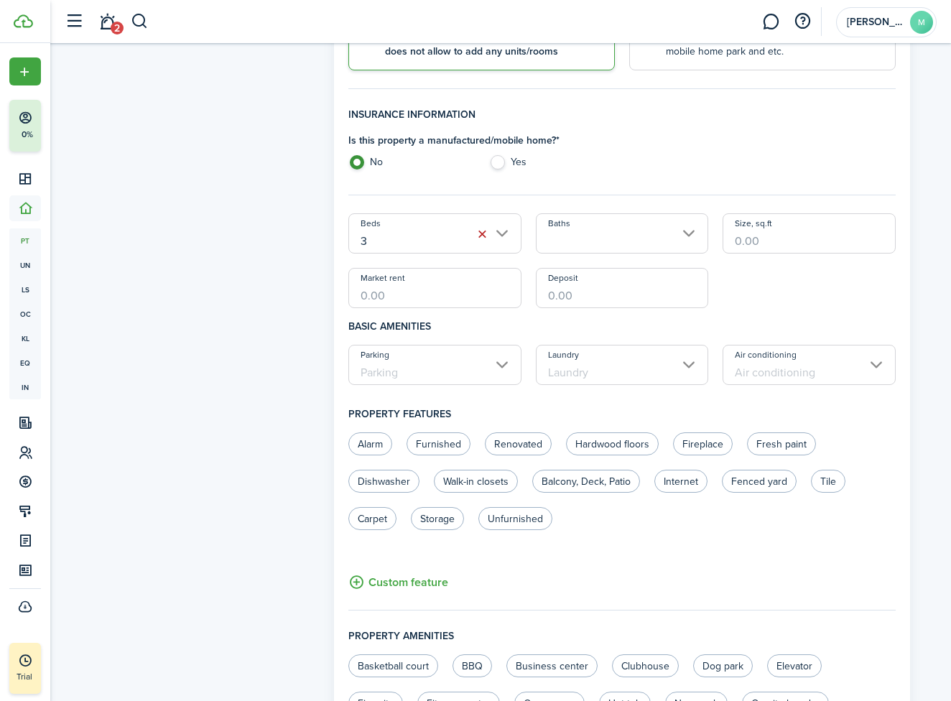
click at [563, 229] on input "Baths" at bounding box center [622, 233] width 173 height 40
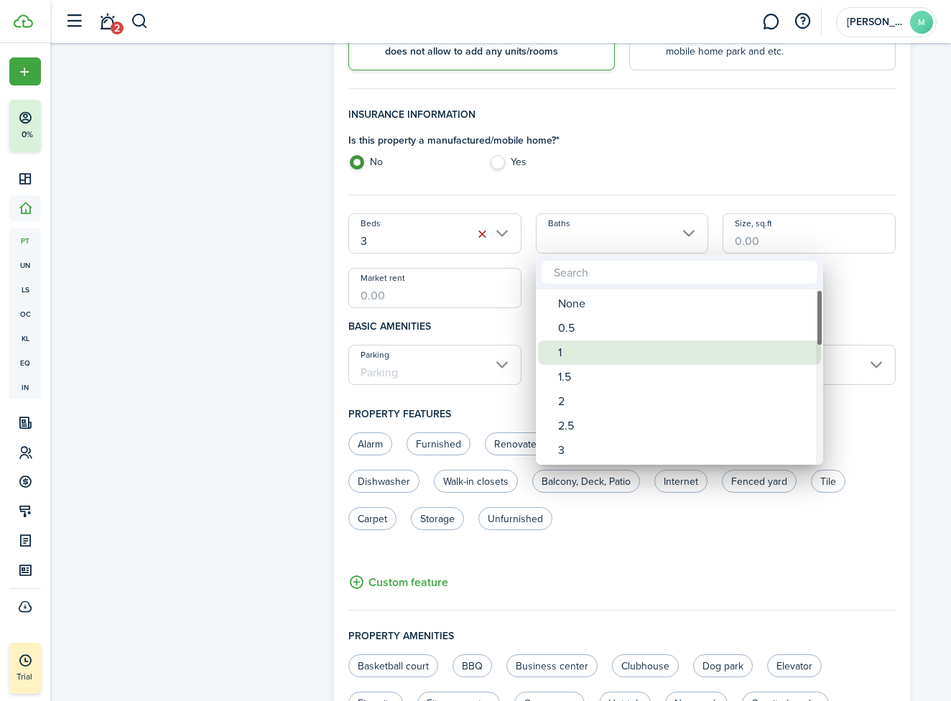
click at [570, 346] on div "1" at bounding box center [685, 353] width 254 height 24
type input "1"
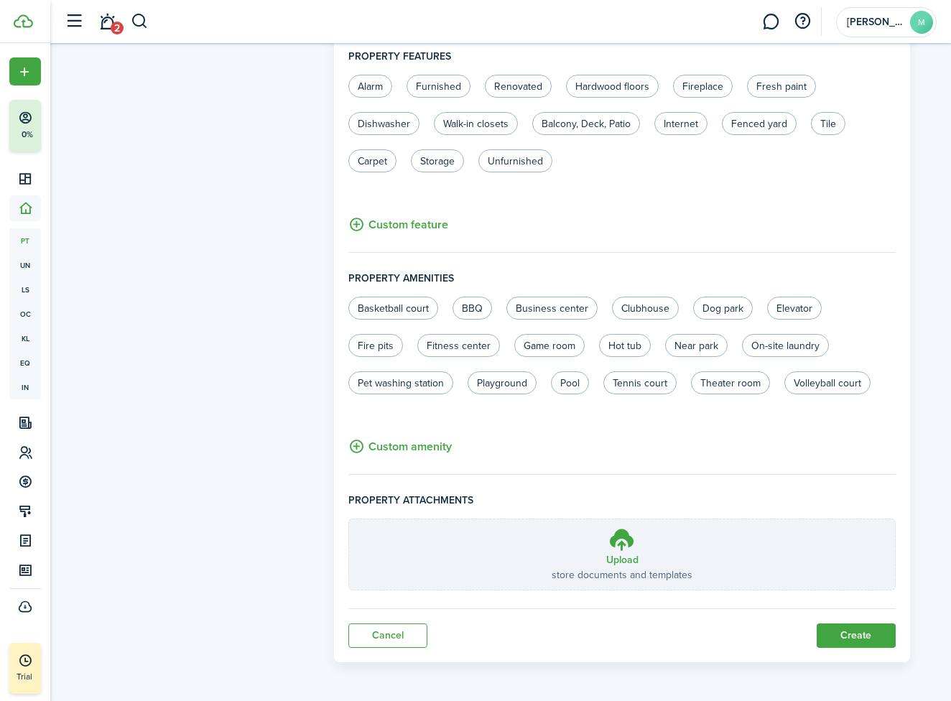
scroll to position [721, 0]
click at [864, 634] on button "Create" at bounding box center [856, 636] width 79 height 24
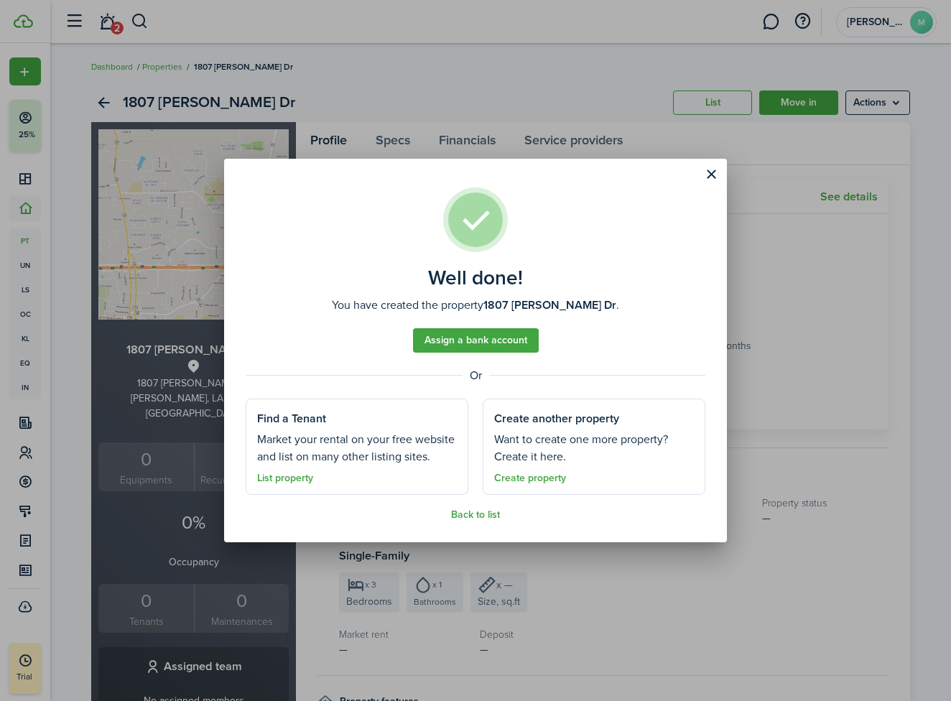
click at [485, 341] on link "Assign a bank account" at bounding box center [476, 340] width 126 height 24
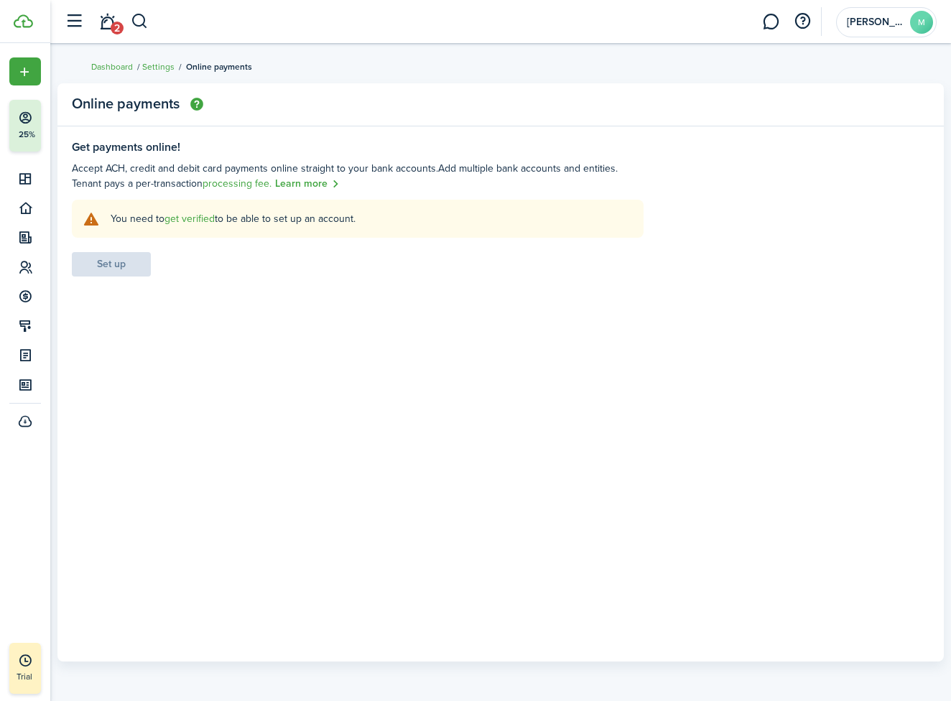
click at [191, 221] on link "get verified" at bounding box center [190, 218] width 50 height 15
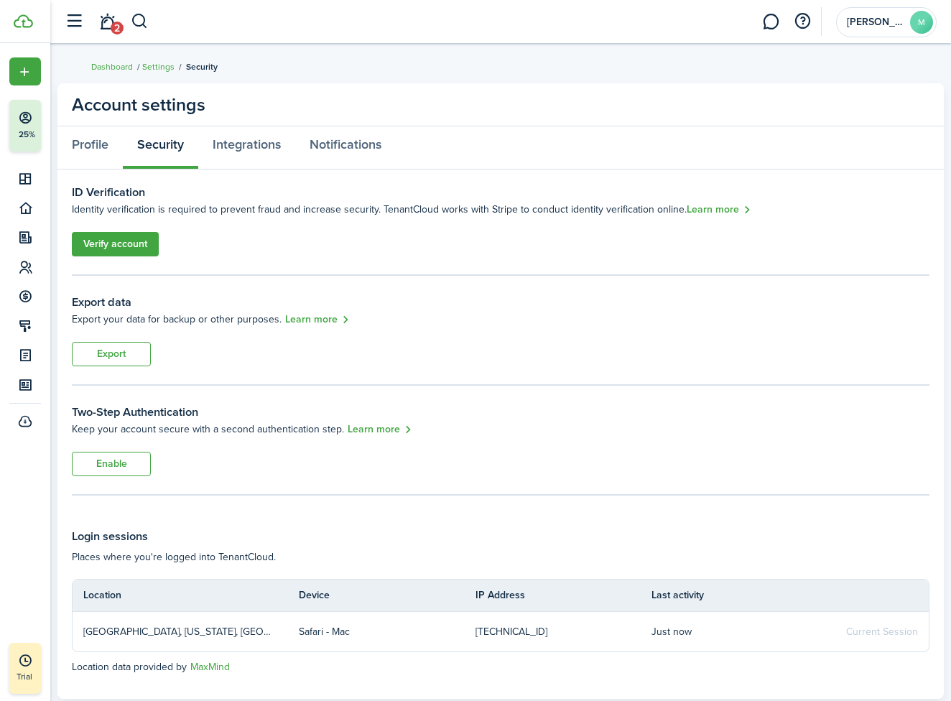
click at [124, 232] on link "Verify account" at bounding box center [115, 244] width 87 height 24
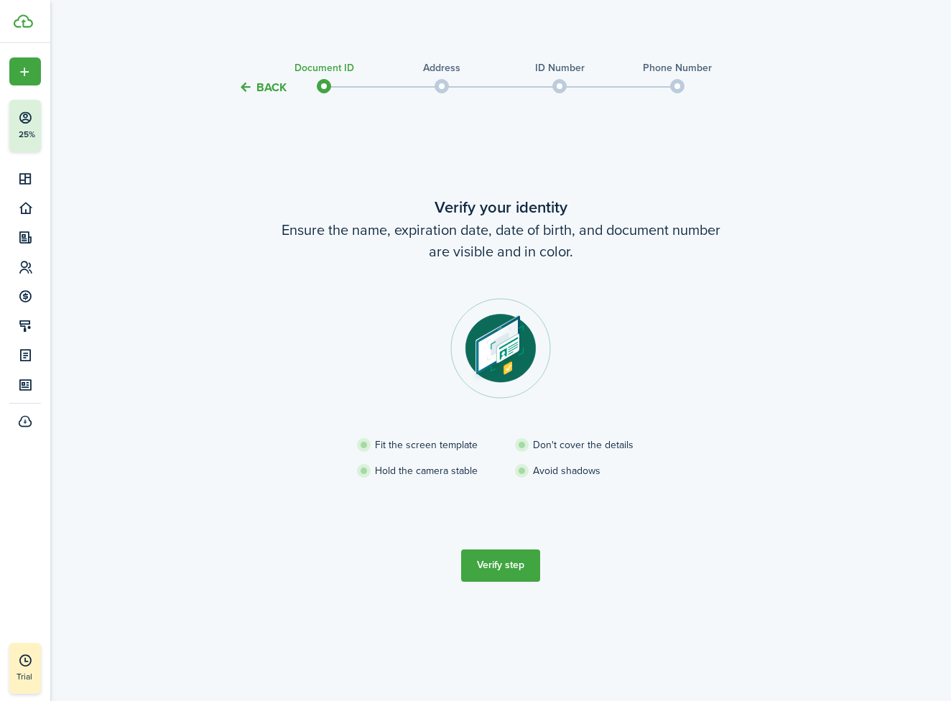
click at [504, 565] on button "Verify step" at bounding box center [500, 566] width 79 height 32
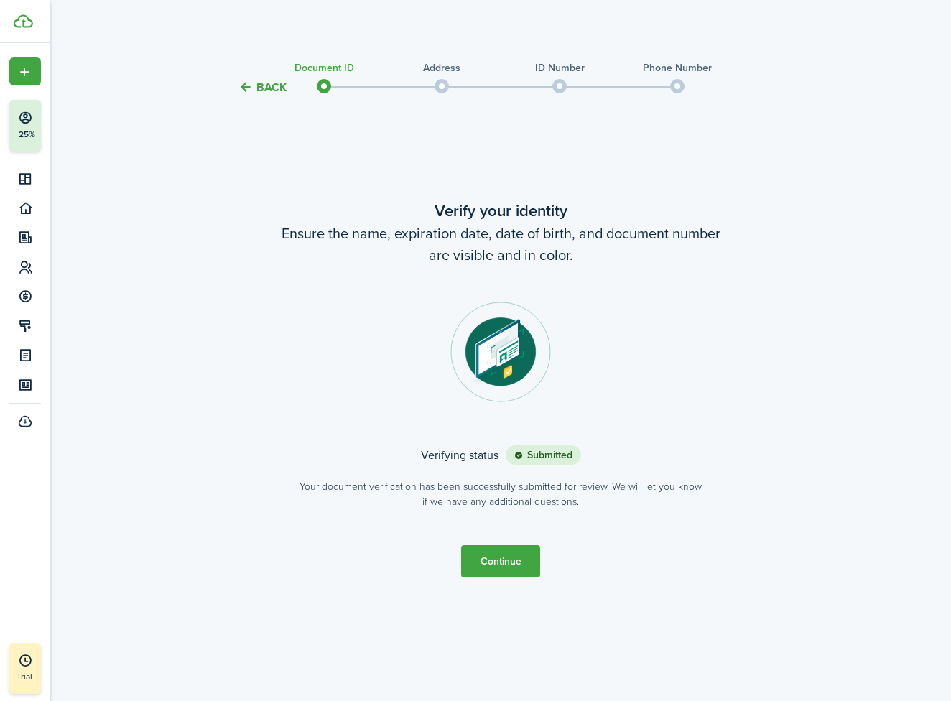
click at [500, 557] on button "Continue" at bounding box center [500, 561] width 79 height 32
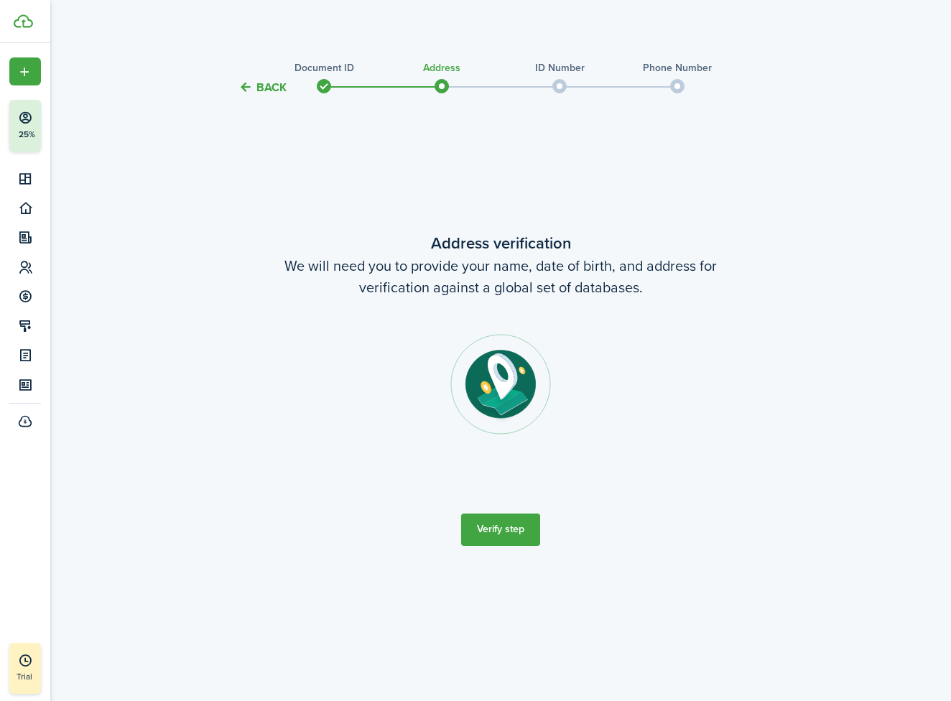
click at [497, 529] on button "Verify step" at bounding box center [500, 530] width 79 height 32
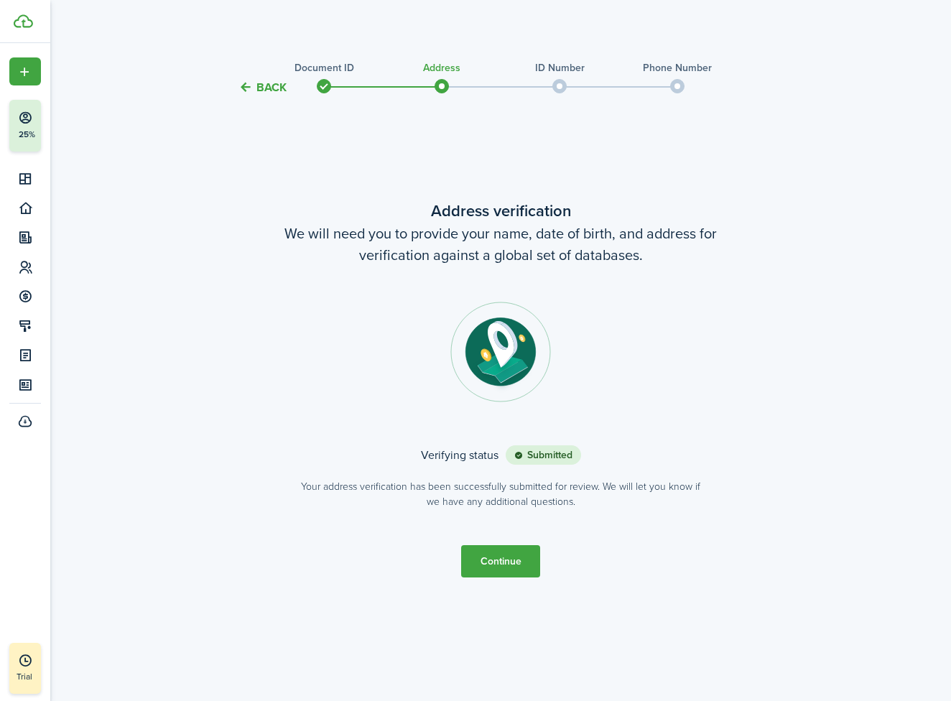
click at [496, 563] on button "Continue" at bounding box center [500, 561] width 79 height 32
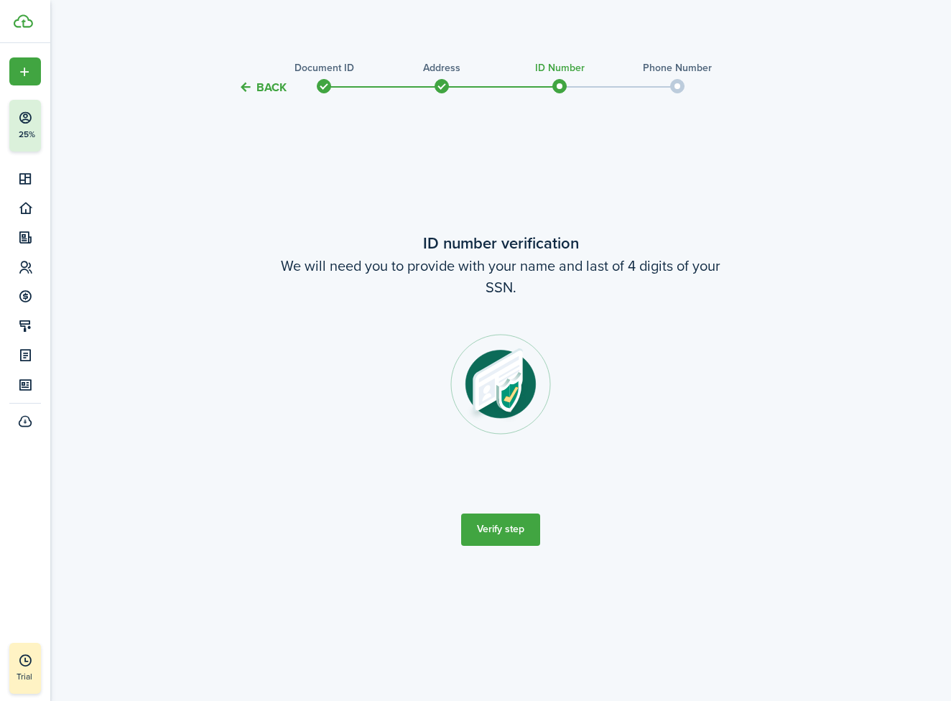
click at [496, 524] on button "Verify step" at bounding box center [500, 530] width 79 height 32
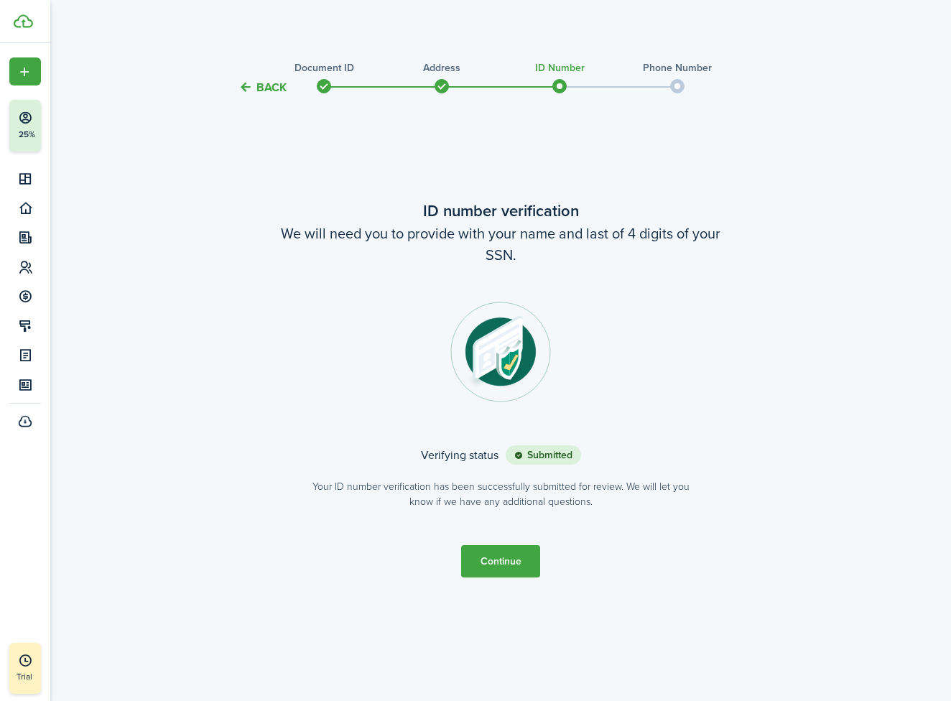
click at [501, 561] on button "Continue" at bounding box center [500, 561] width 79 height 32
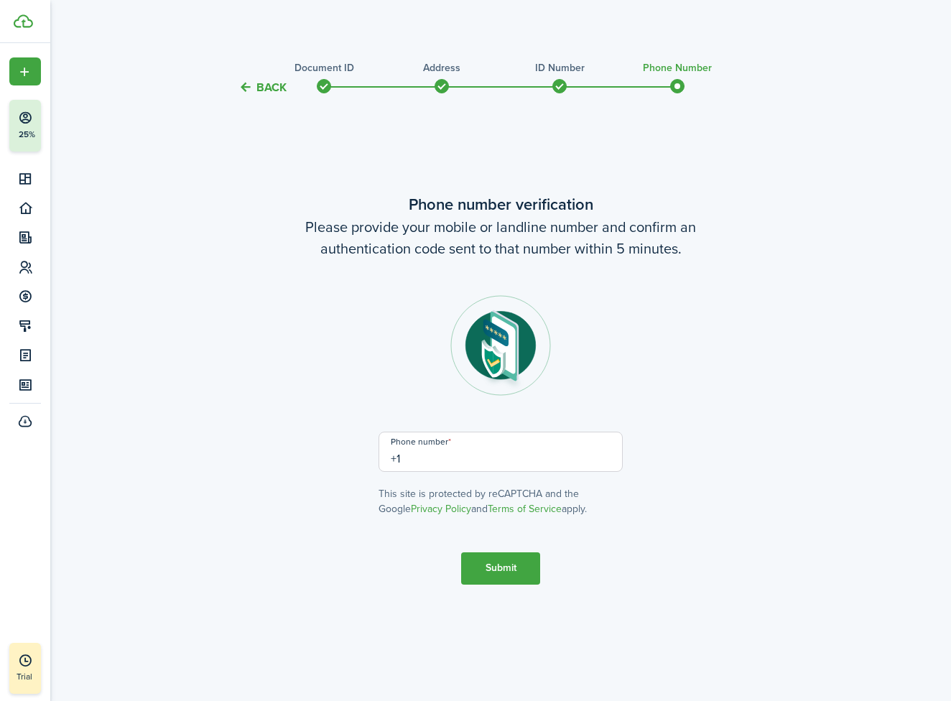
click at [512, 449] on input "+1" at bounding box center [501, 452] width 244 height 40
type input "+4"
type input "[PHONE_NUMBER]"
click at [499, 565] on button "Submit" at bounding box center [500, 568] width 79 height 32
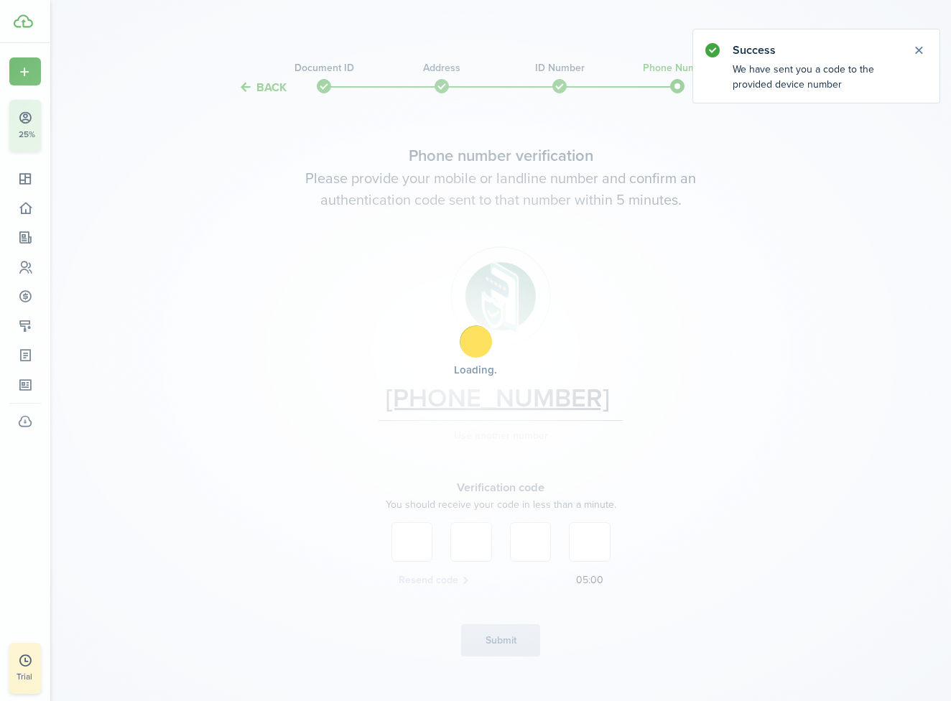
scroll to position [23, 0]
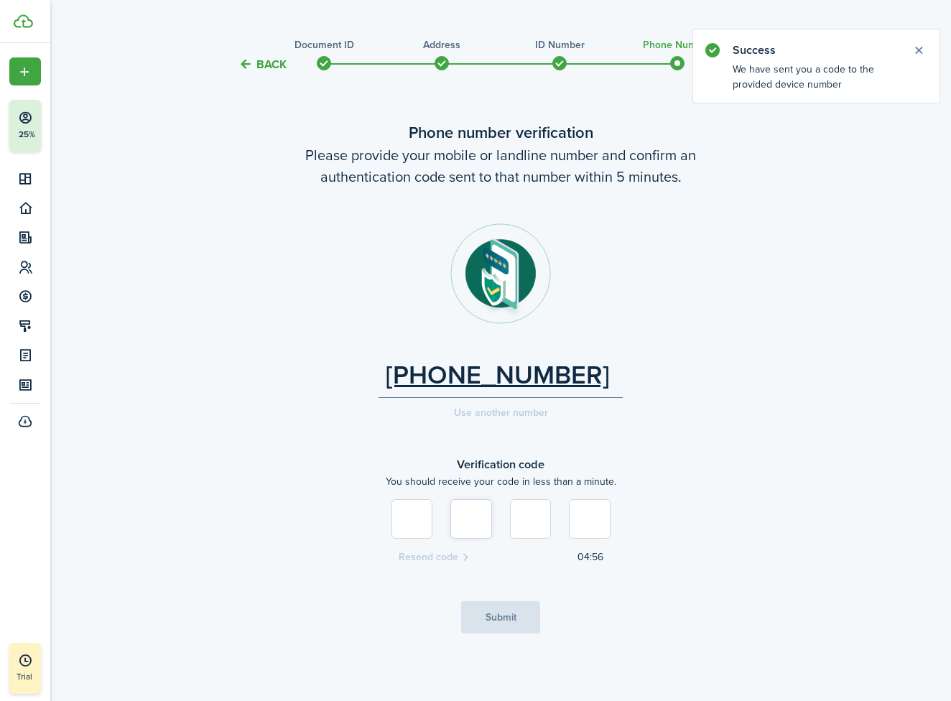
type input "1"
type input "6"
type input "5"
type input "7"
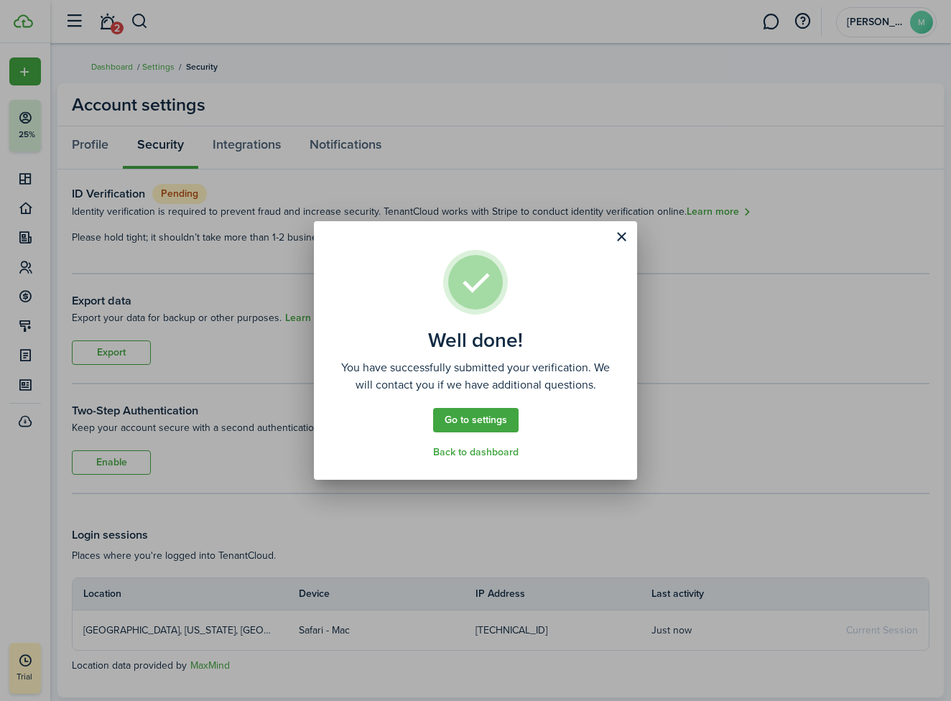
click at [473, 421] on link "Go to settings" at bounding box center [475, 420] width 85 height 24
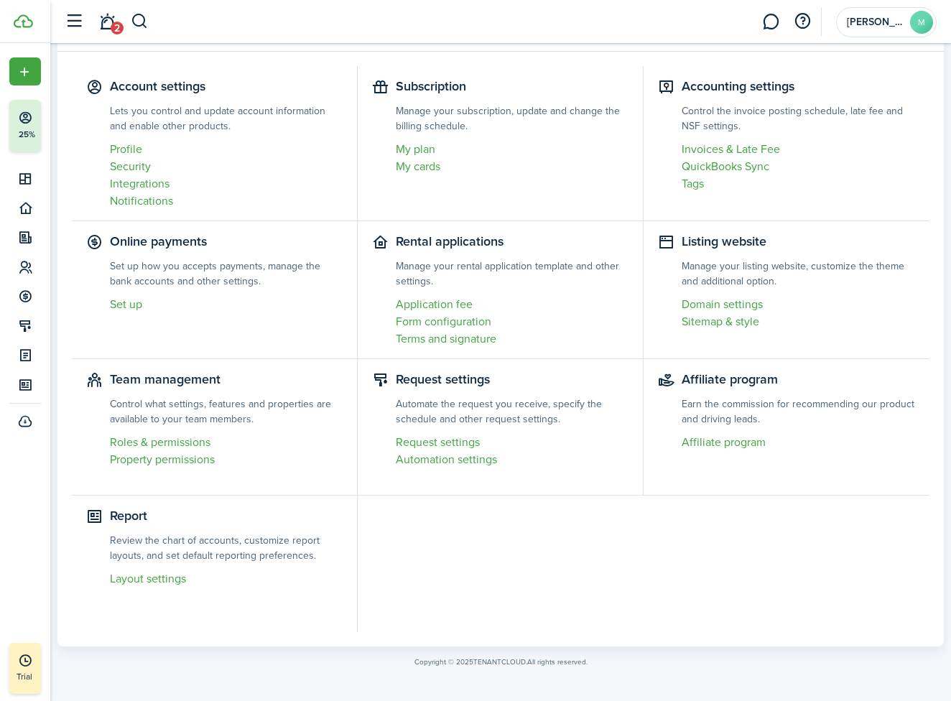
scroll to position [75, 0]
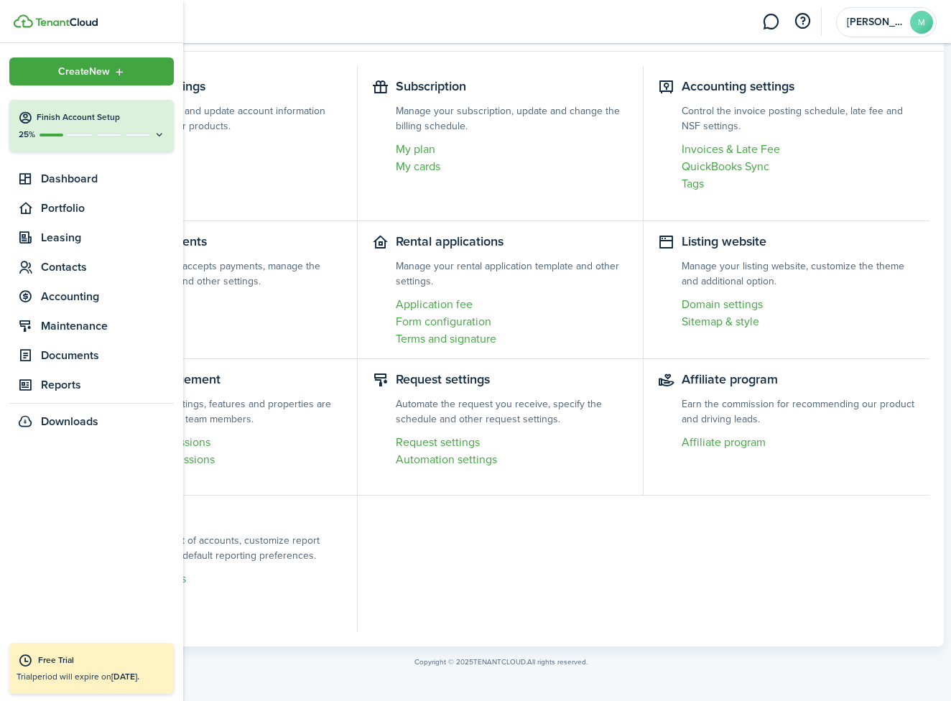
click at [30, 19] on img at bounding box center [23, 21] width 19 height 14
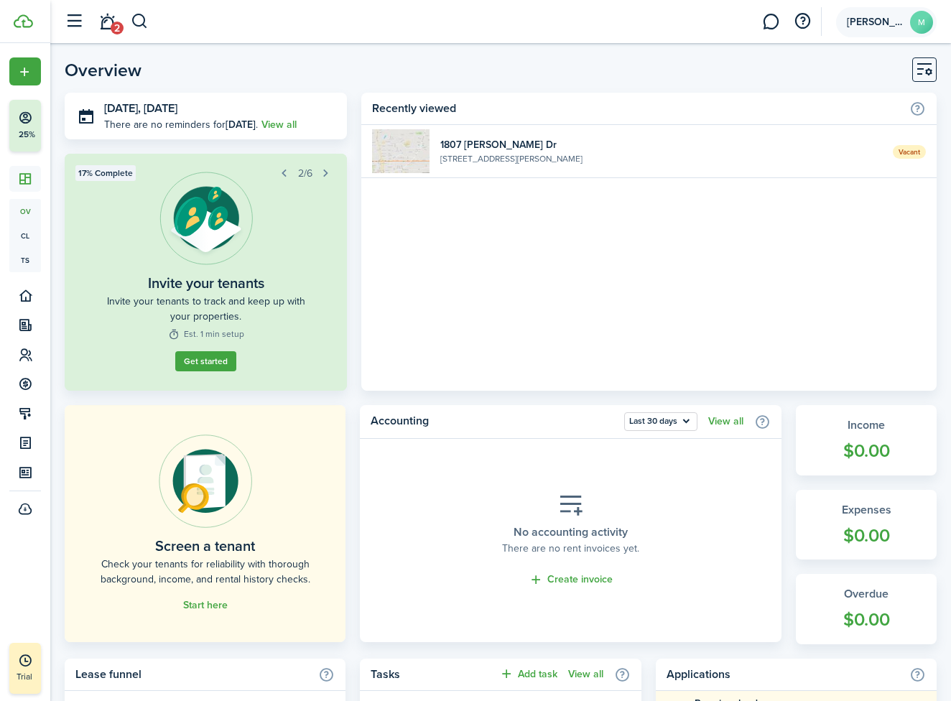
click at [877, 19] on span "[PERSON_NAME]" at bounding box center [875, 22] width 57 height 10
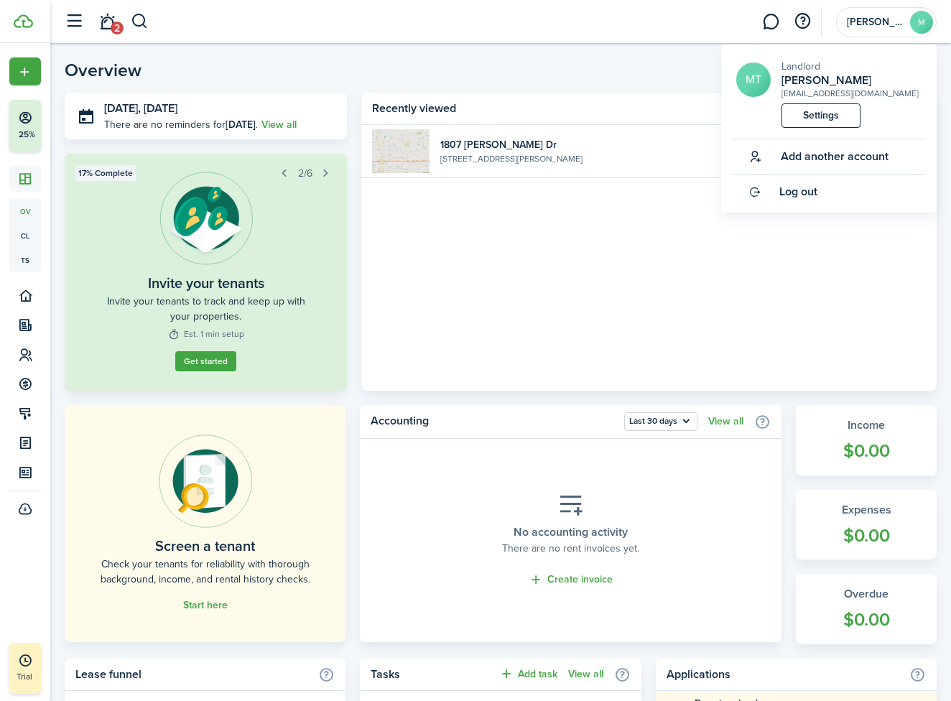
click at [813, 116] on link "Settings" at bounding box center [821, 115] width 79 height 24
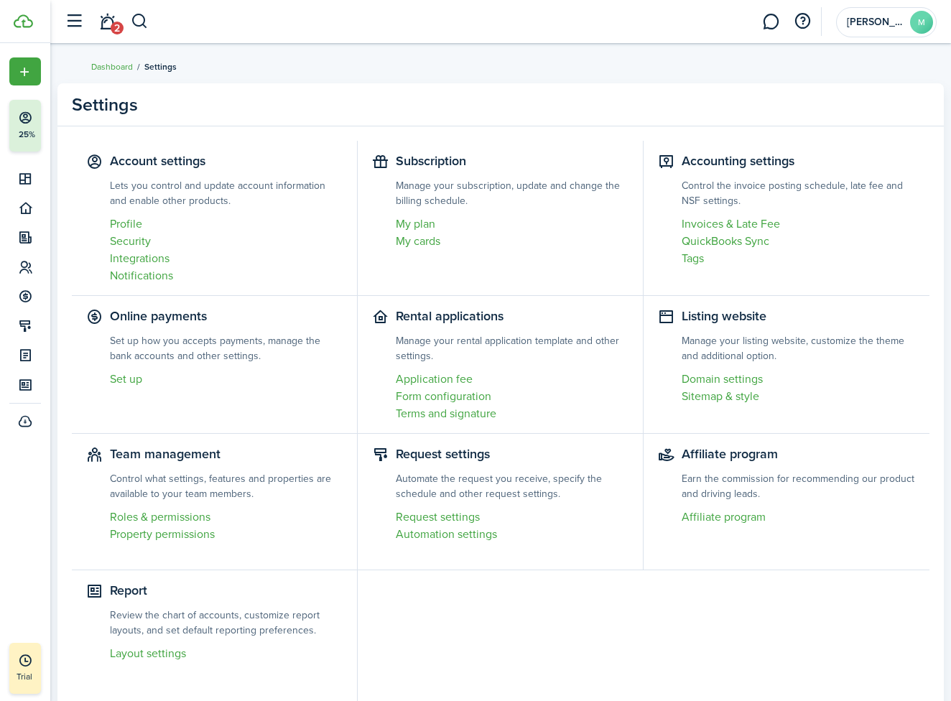
click at [129, 242] on link "Security" at bounding box center [226, 241] width 233 height 17
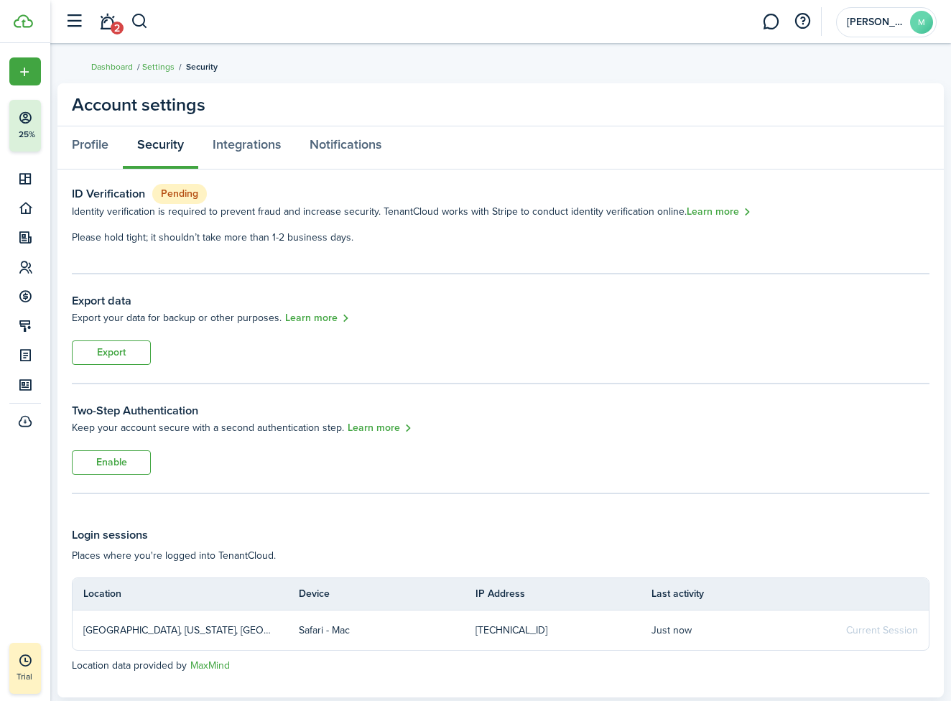
click at [70, 24] on button "button" at bounding box center [73, 21] width 27 height 27
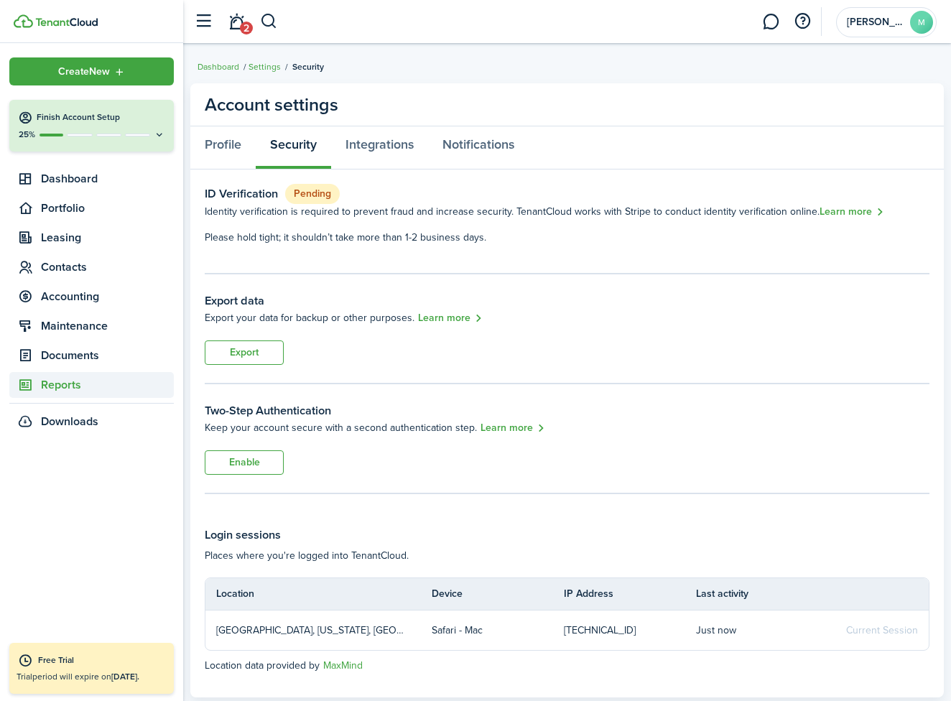
click at [67, 384] on span "Reports" at bounding box center [107, 384] width 133 height 17
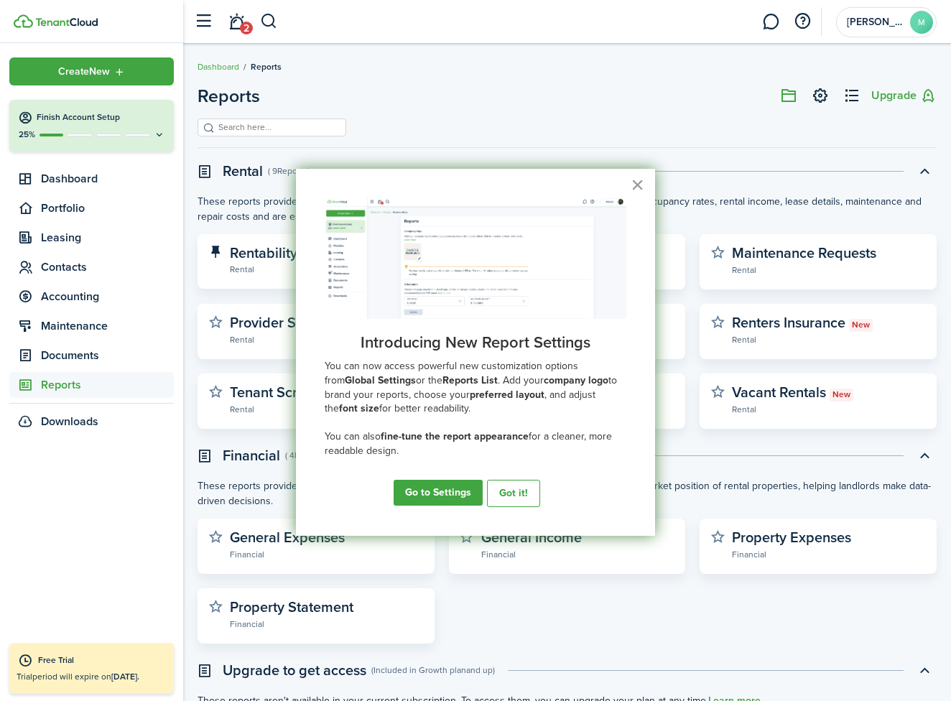
click at [634, 182] on button "×" at bounding box center [638, 184] width 14 height 23
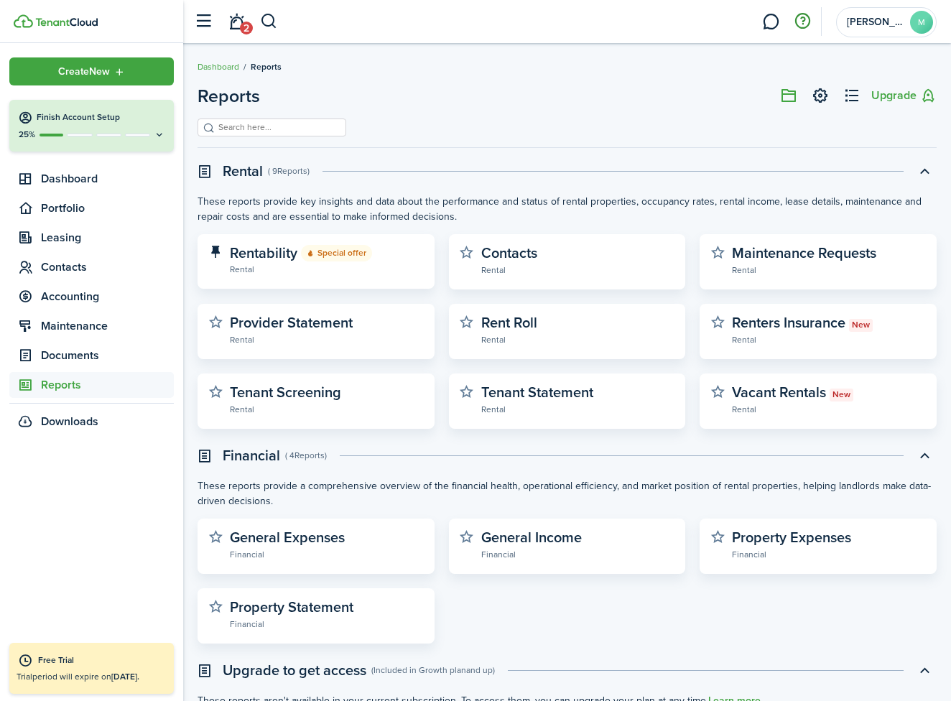
click at [805, 21] on button "button" at bounding box center [802, 21] width 24 height 24
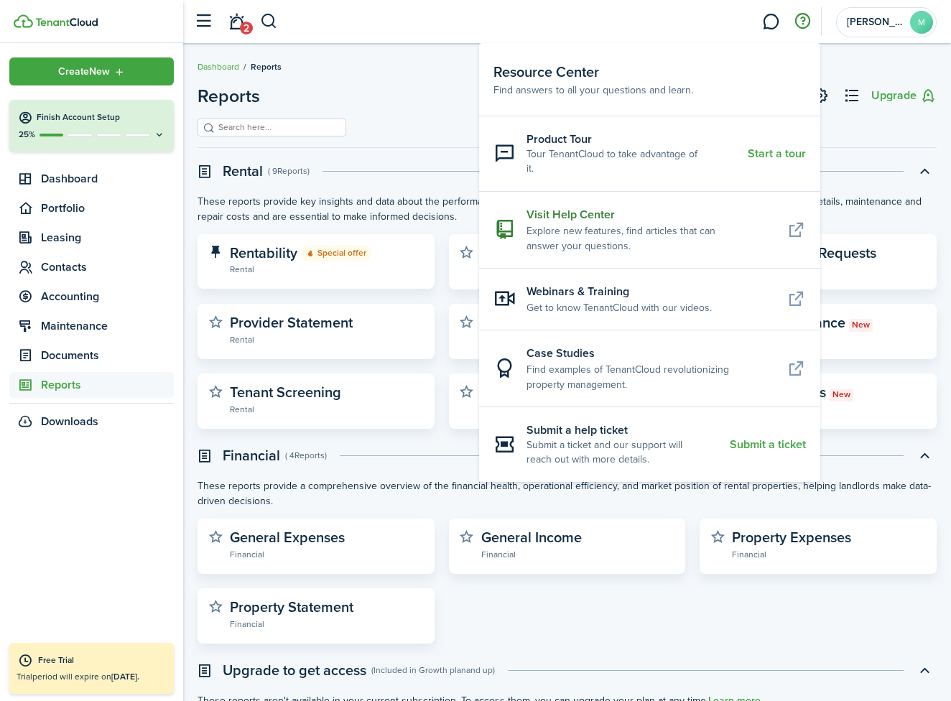
click at [618, 225] on resource-center-item-description "Explore new features, find articles that can answer your questions." at bounding box center [651, 238] width 249 height 30
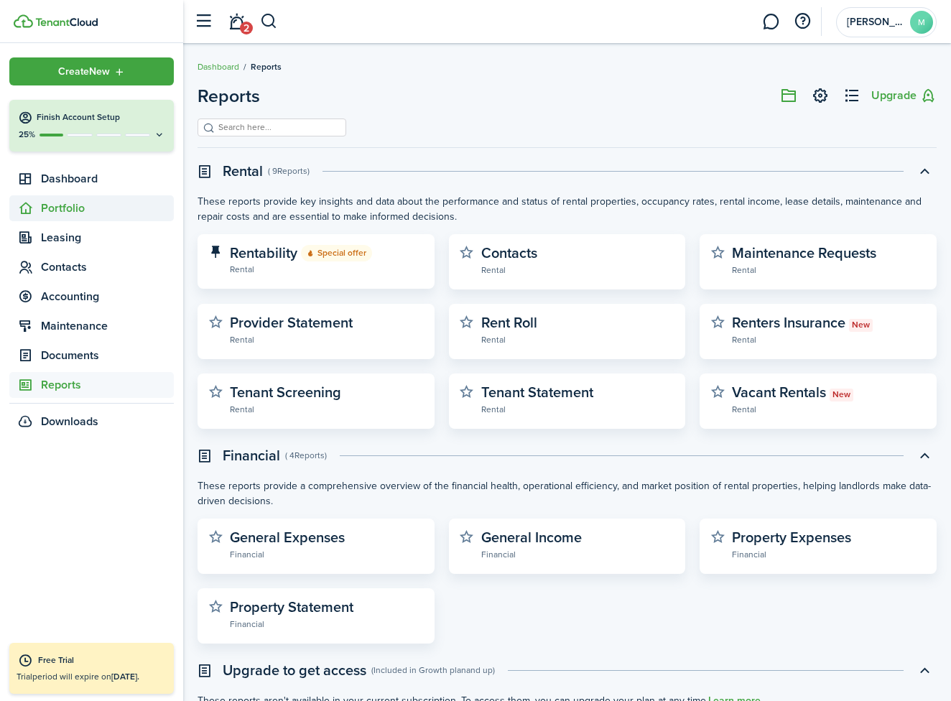
click at [84, 210] on span "Portfolio" at bounding box center [107, 208] width 133 height 17
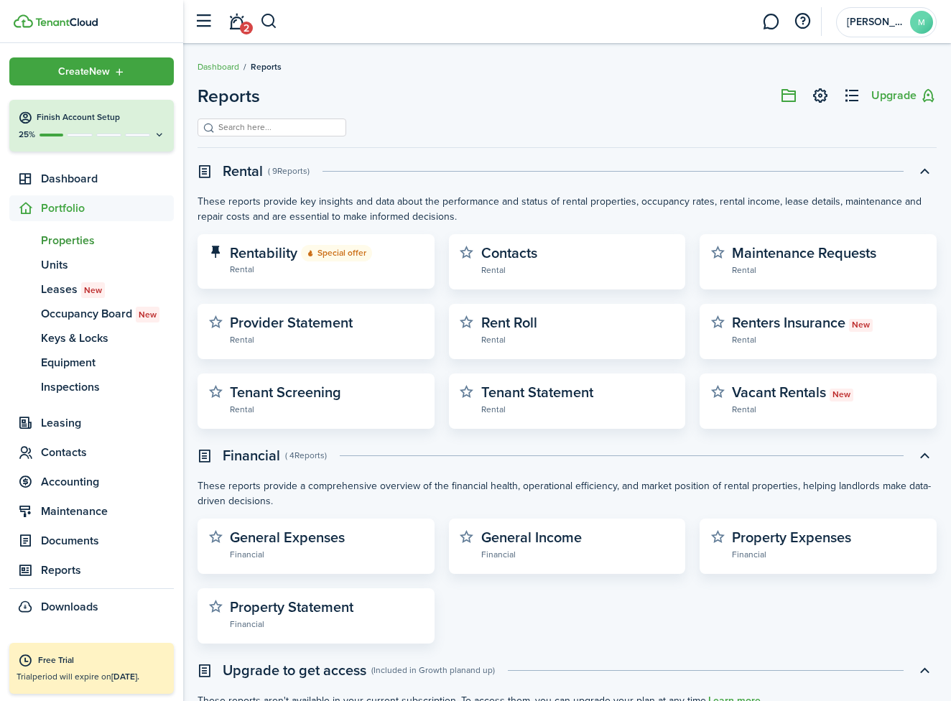
click at [68, 233] on span "Properties" at bounding box center [107, 240] width 133 height 17
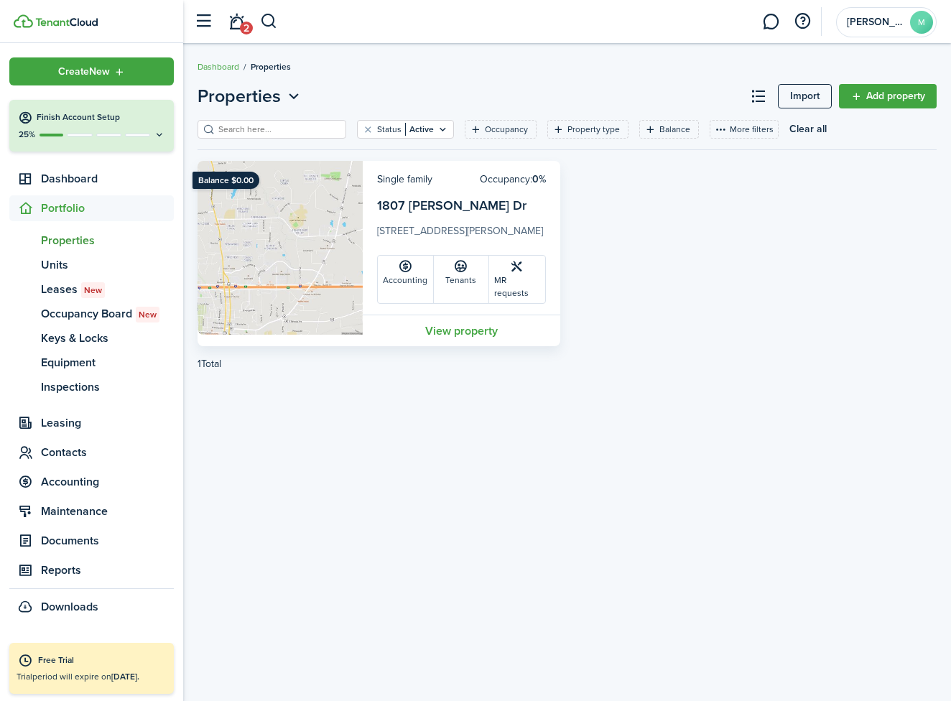
click at [448, 336] on link "View property" at bounding box center [462, 331] width 198 height 32
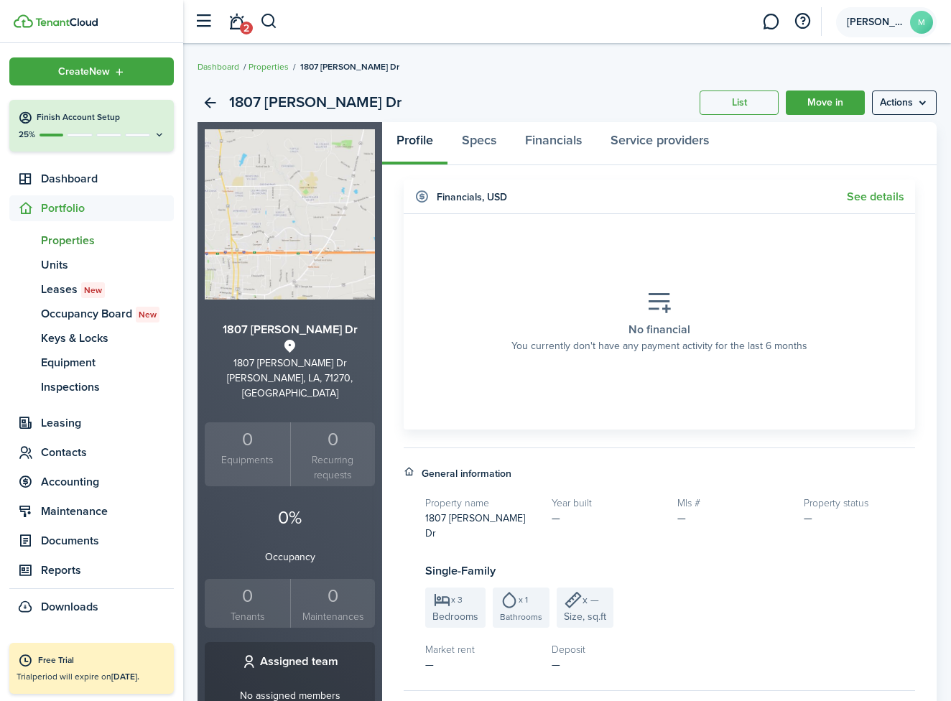
click at [926, 32] on avatar-text "M" at bounding box center [921, 22] width 23 height 23
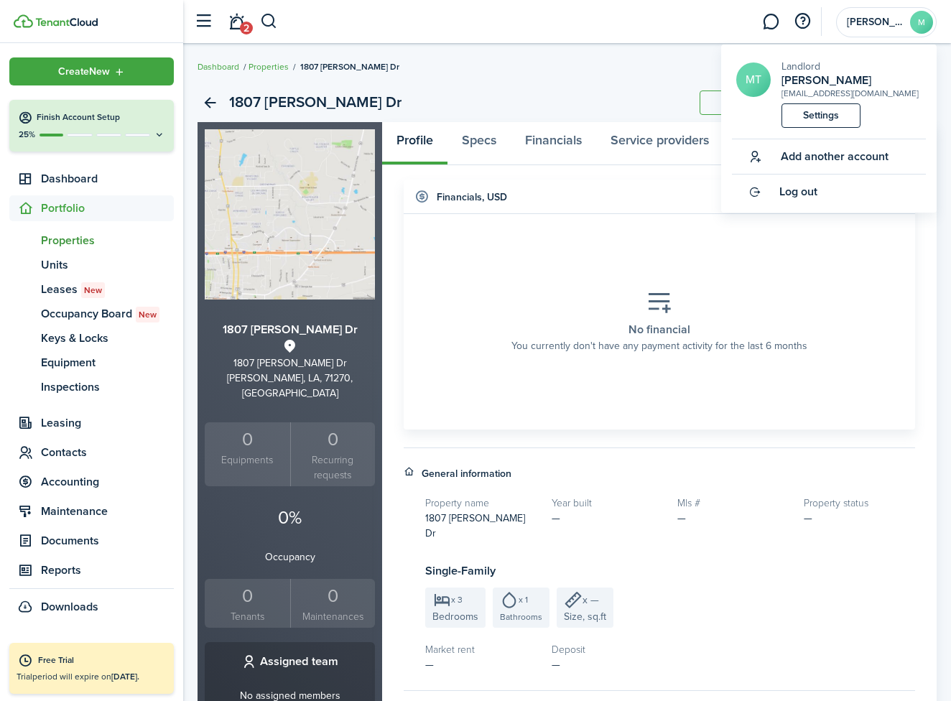
click at [838, 108] on link "Settings" at bounding box center [821, 115] width 79 height 24
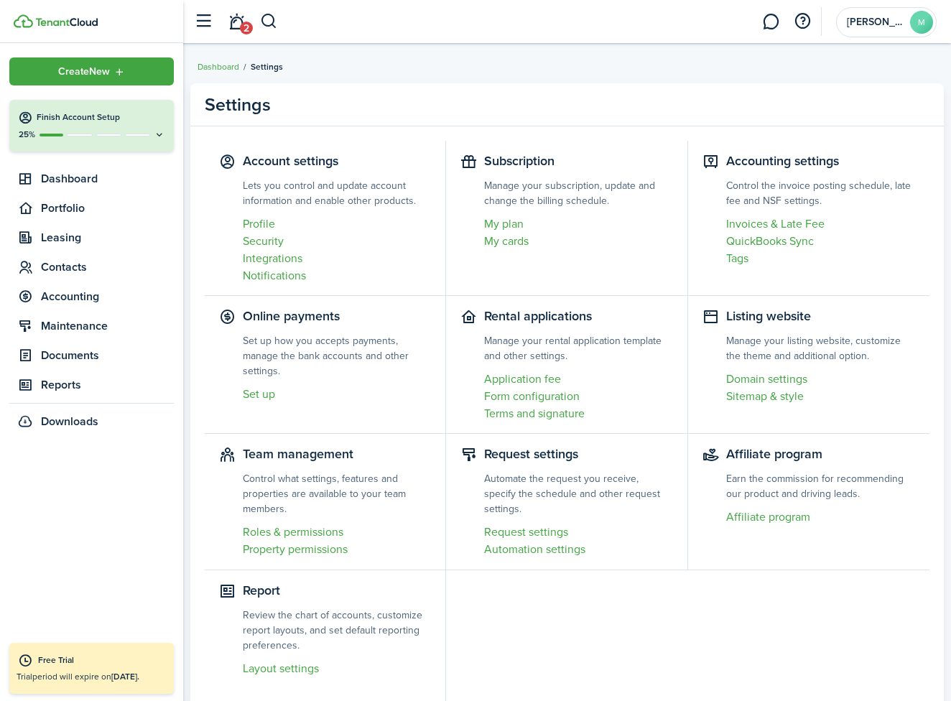
click at [265, 228] on link "Profile" at bounding box center [337, 224] width 188 height 17
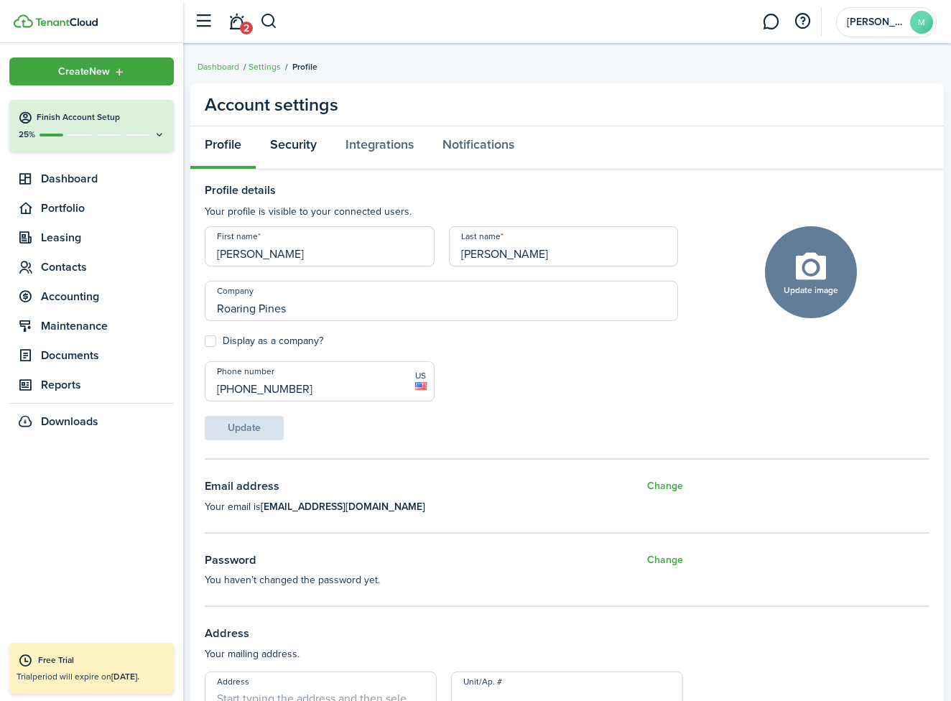
click at [303, 149] on link "Security" at bounding box center [293, 147] width 75 height 43
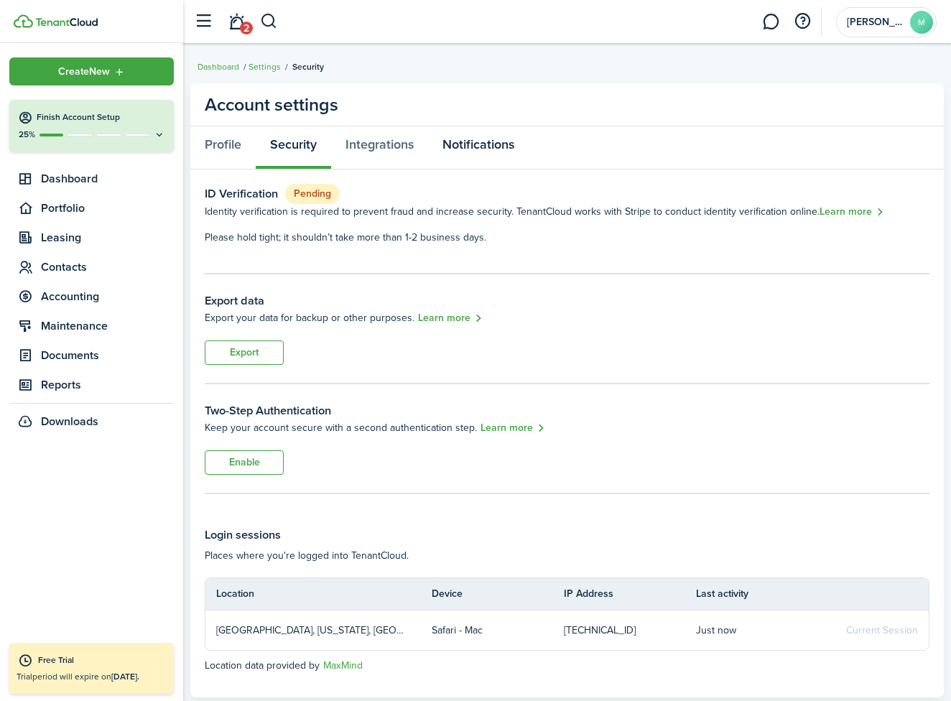
click at [470, 142] on link "Notifications" at bounding box center [478, 147] width 101 height 43
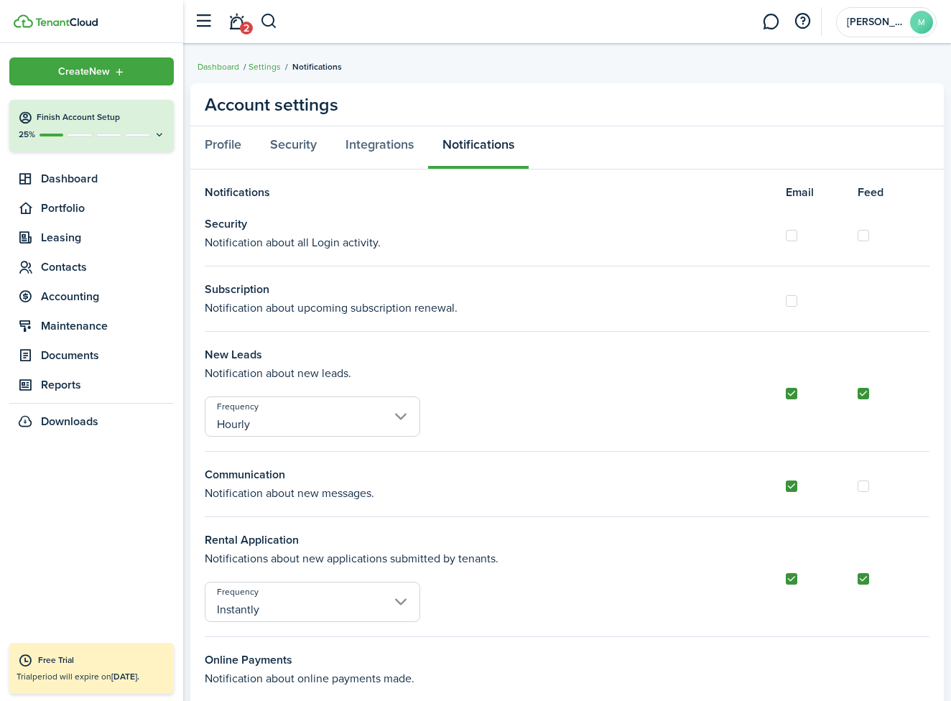
click at [767, 25] on link at bounding box center [770, 22] width 27 height 37
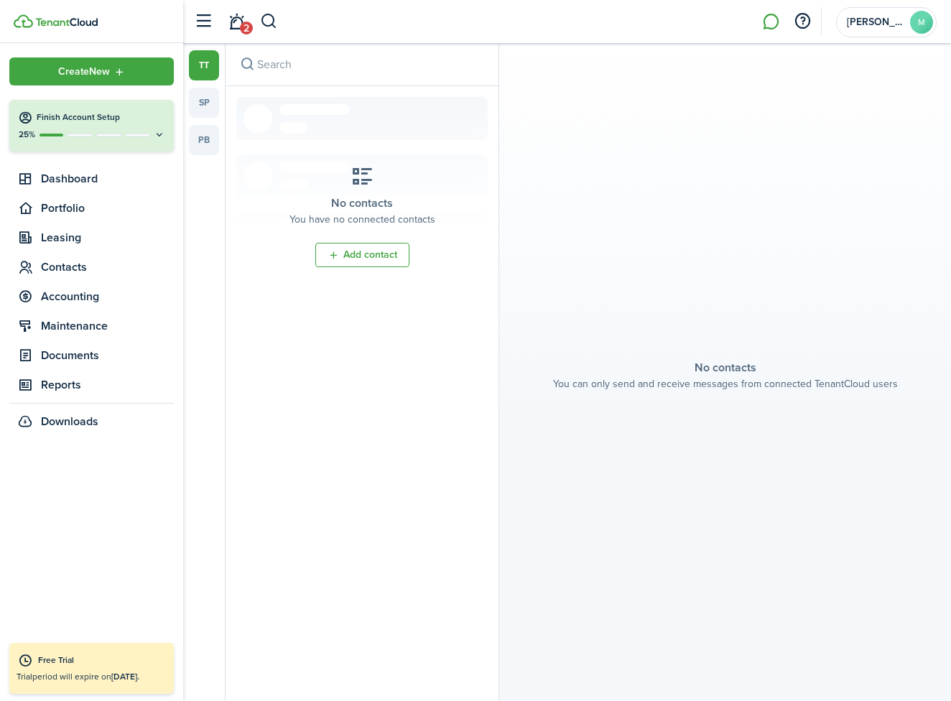
click at [67, 24] on img at bounding box center [66, 22] width 63 height 9
